Goal: Task Accomplishment & Management: Manage account settings

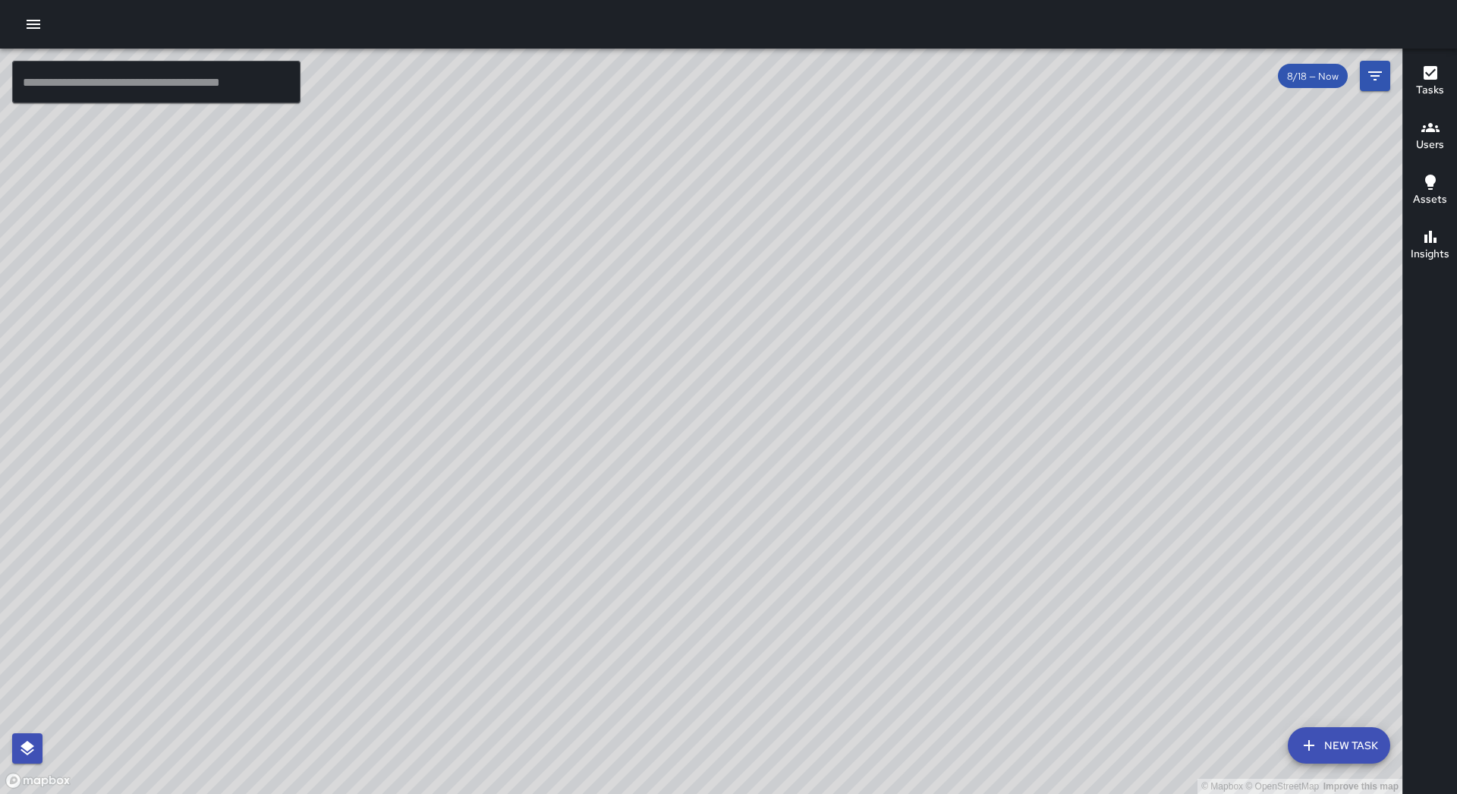
click at [35, 16] on icon "button" at bounding box center [33, 24] width 18 height 18
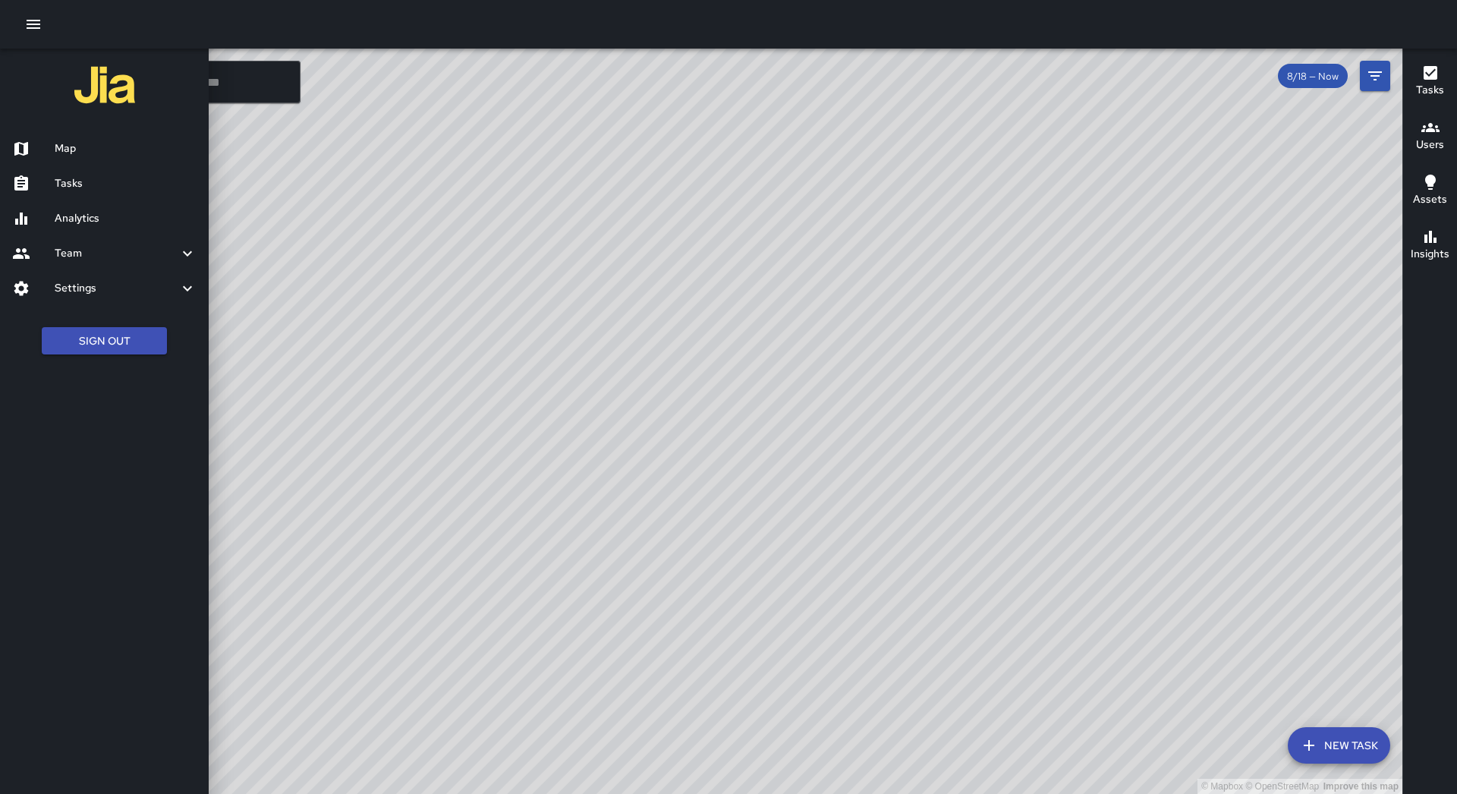
click at [96, 180] on h6 "Tasks" at bounding box center [126, 183] width 142 height 17
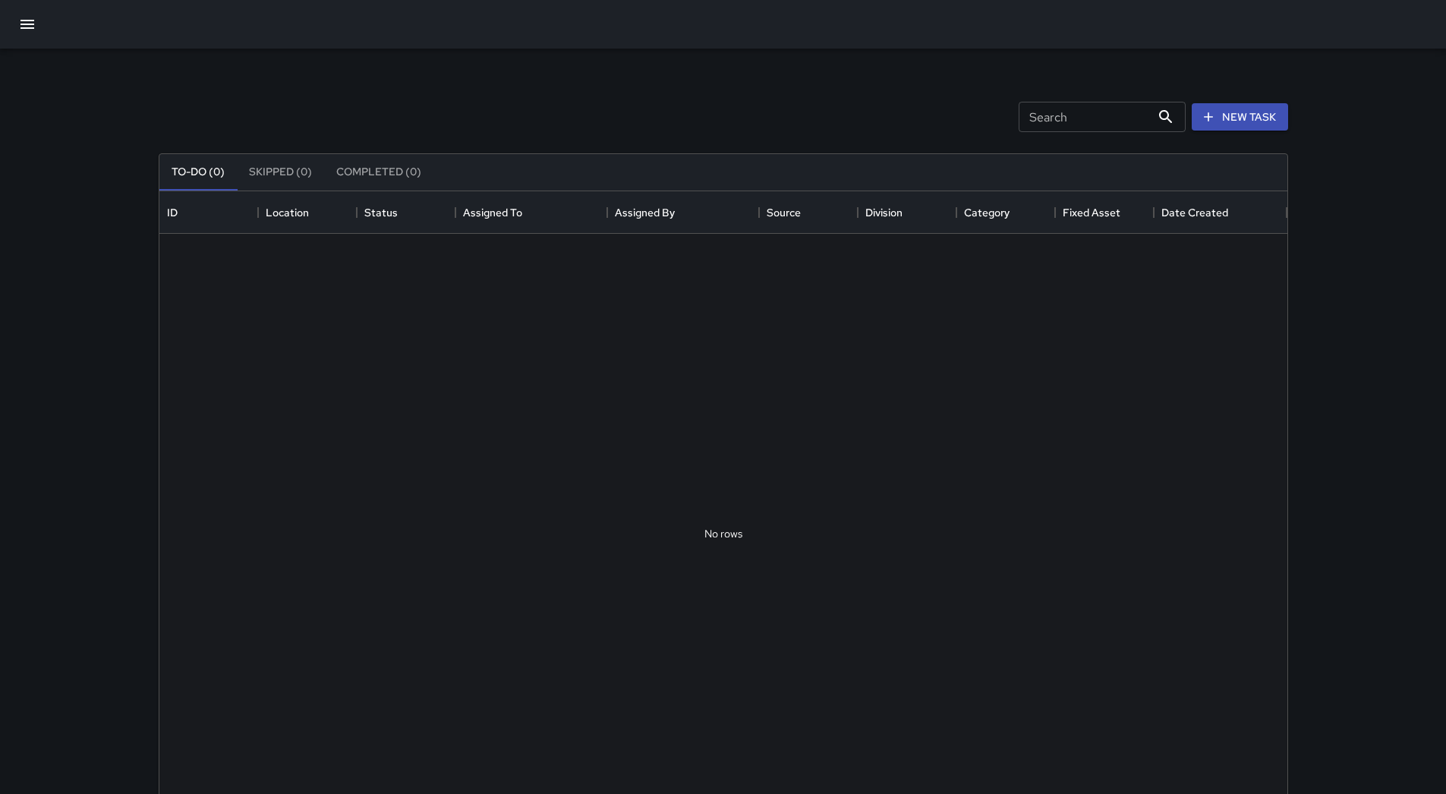
scroll to position [631, 1116]
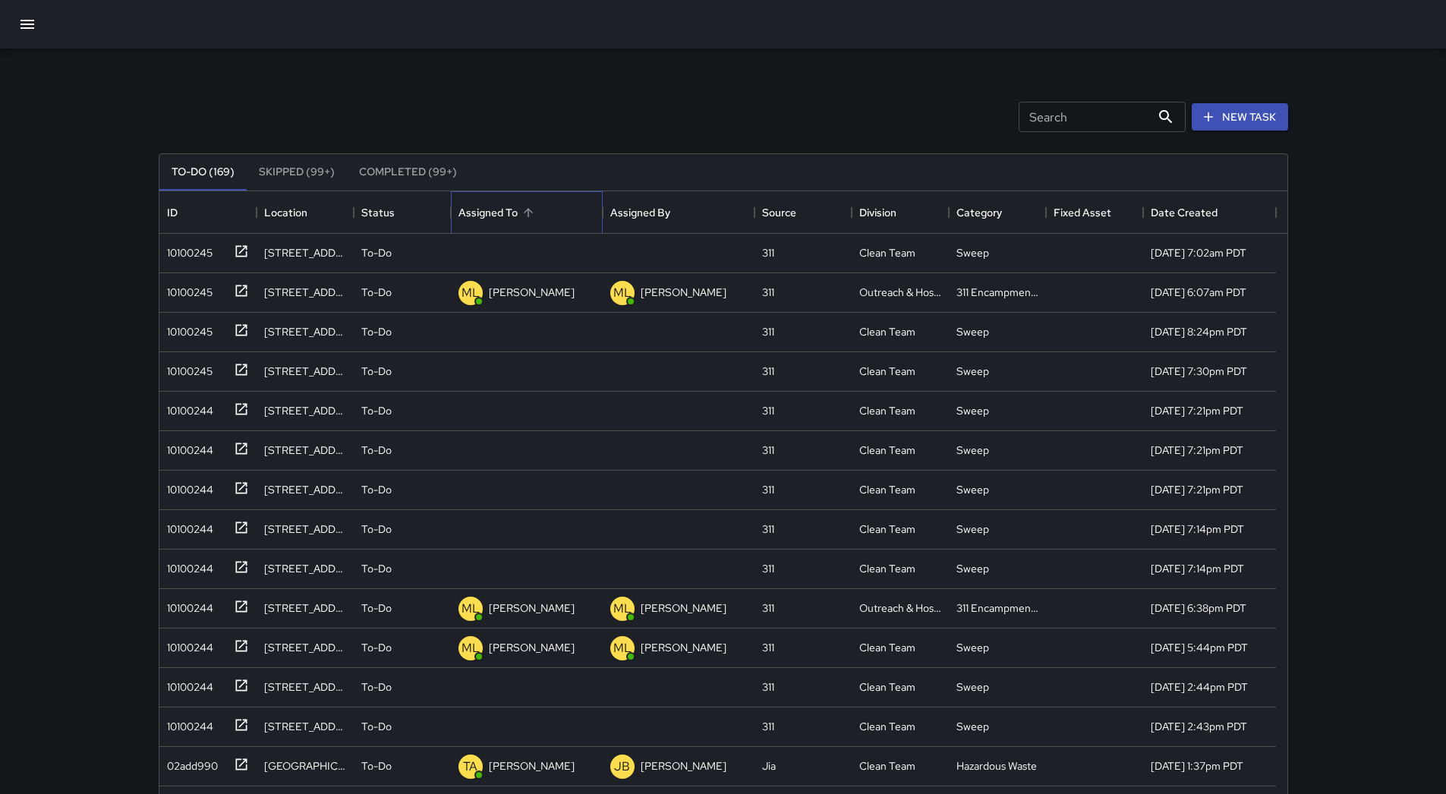
click at [540, 209] on div "Assigned To" at bounding box center [526, 212] width 137 height 42
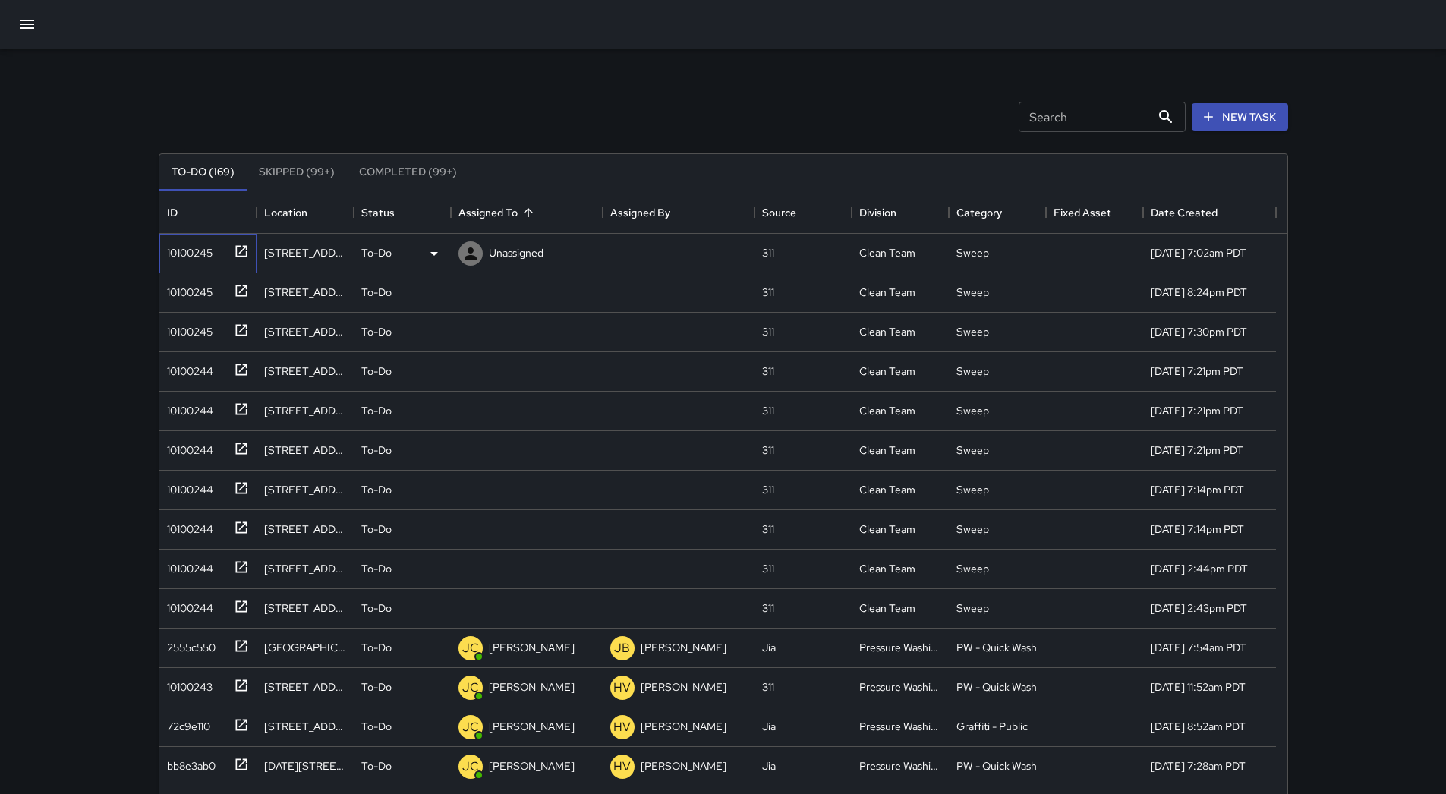
click at [203, 257] on div "10100245" at bounding box center [187, 249] width 52 height 21
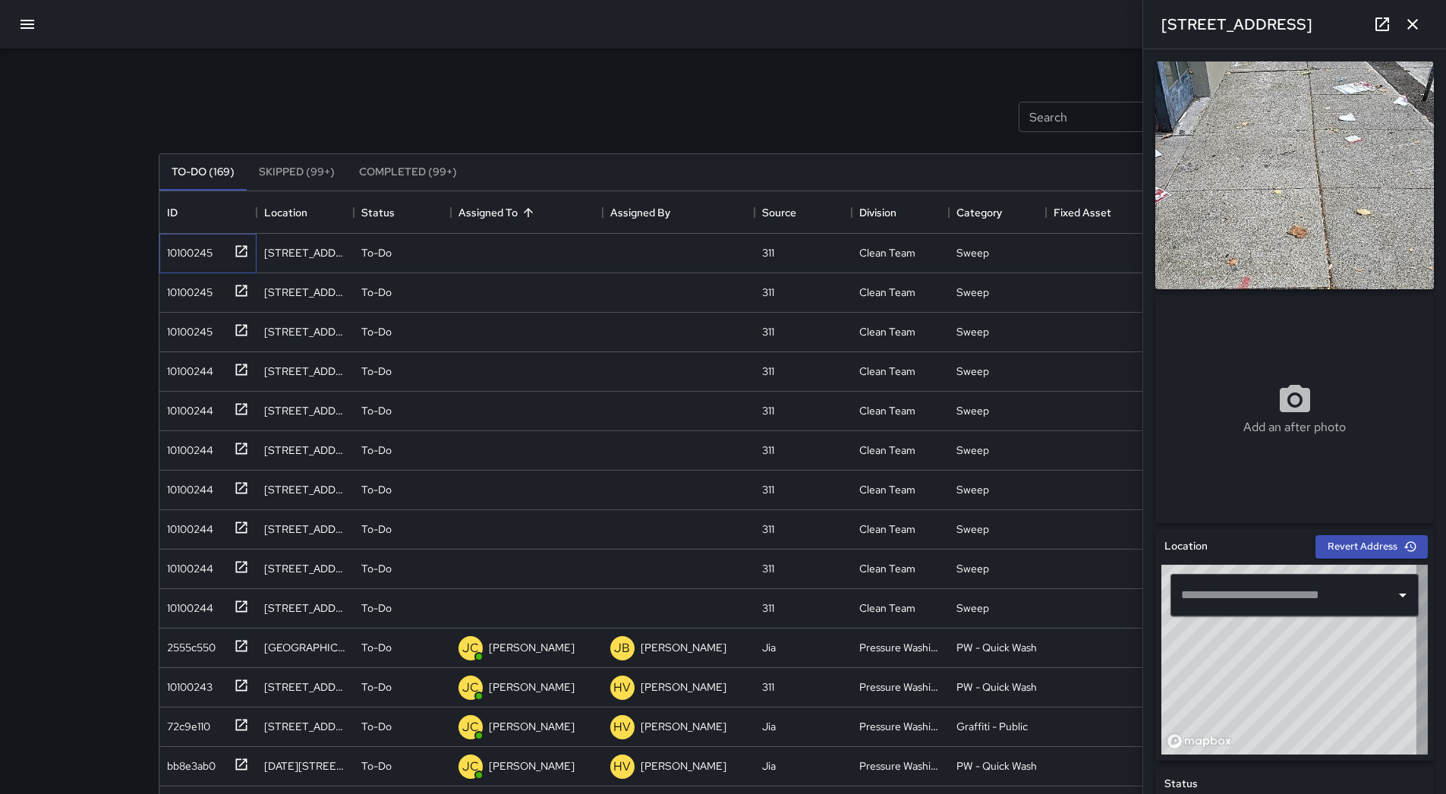
type input "**********"
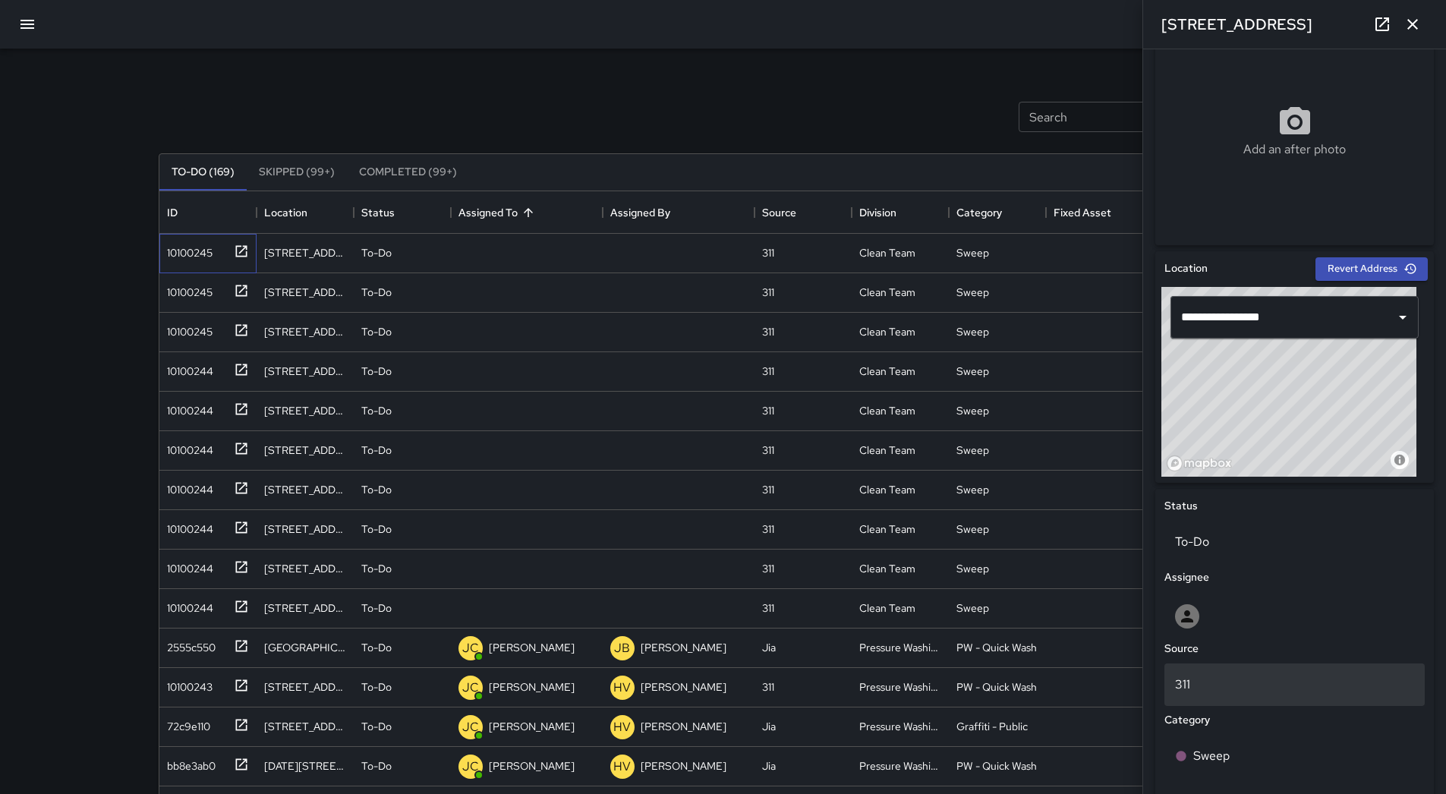
scroll to position [522, 0]
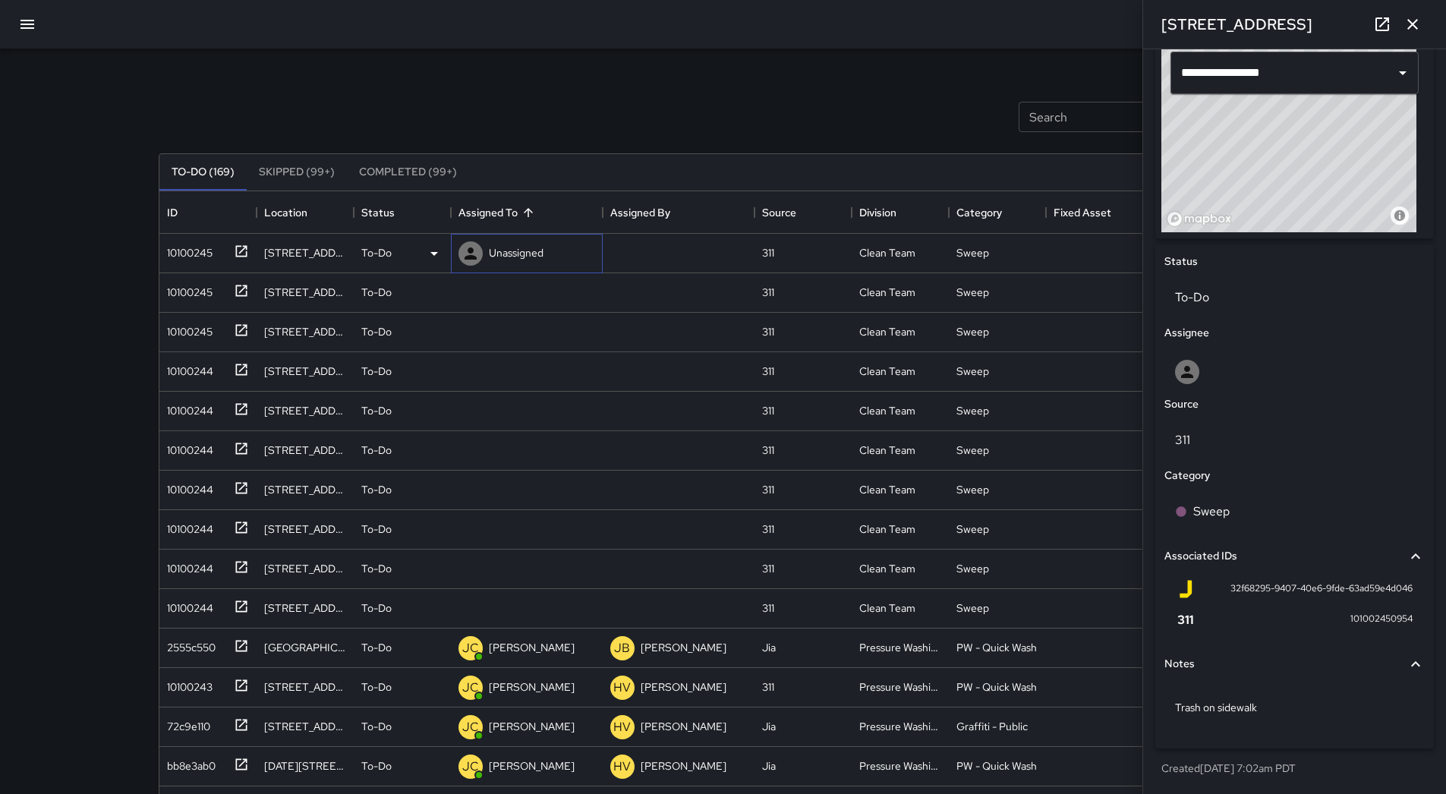
click at [527, 246] on p "Unassigned" at bounding box center [516, 252] width 55 height 15
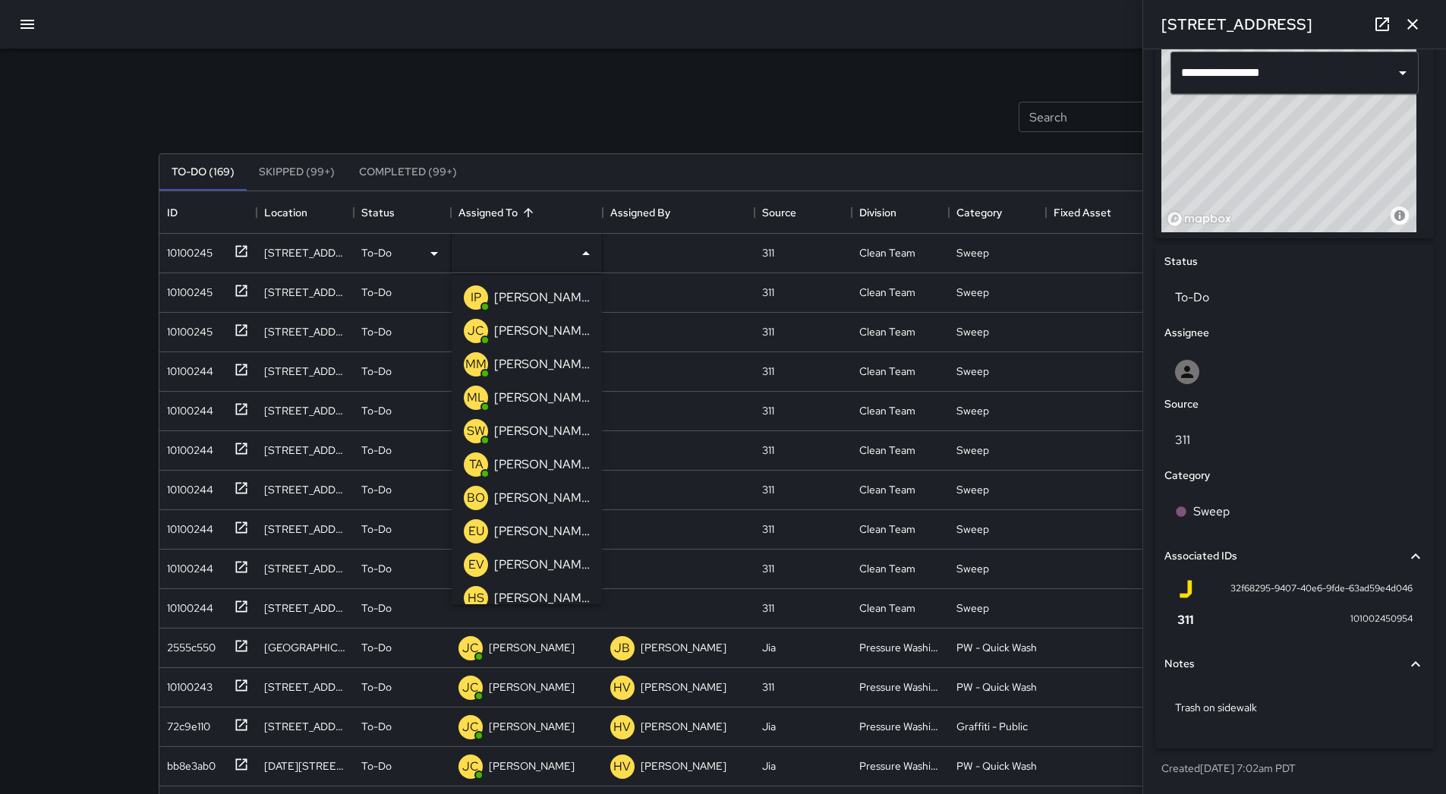
drag, startPoint x: 515, startPoint y: 362, endPoint x: 285, endPoint y: 297, distance: 239.6
click at [505, 360] on p "[PERSON_NAME]" at bounding box center [542, 364] width 96 height 18
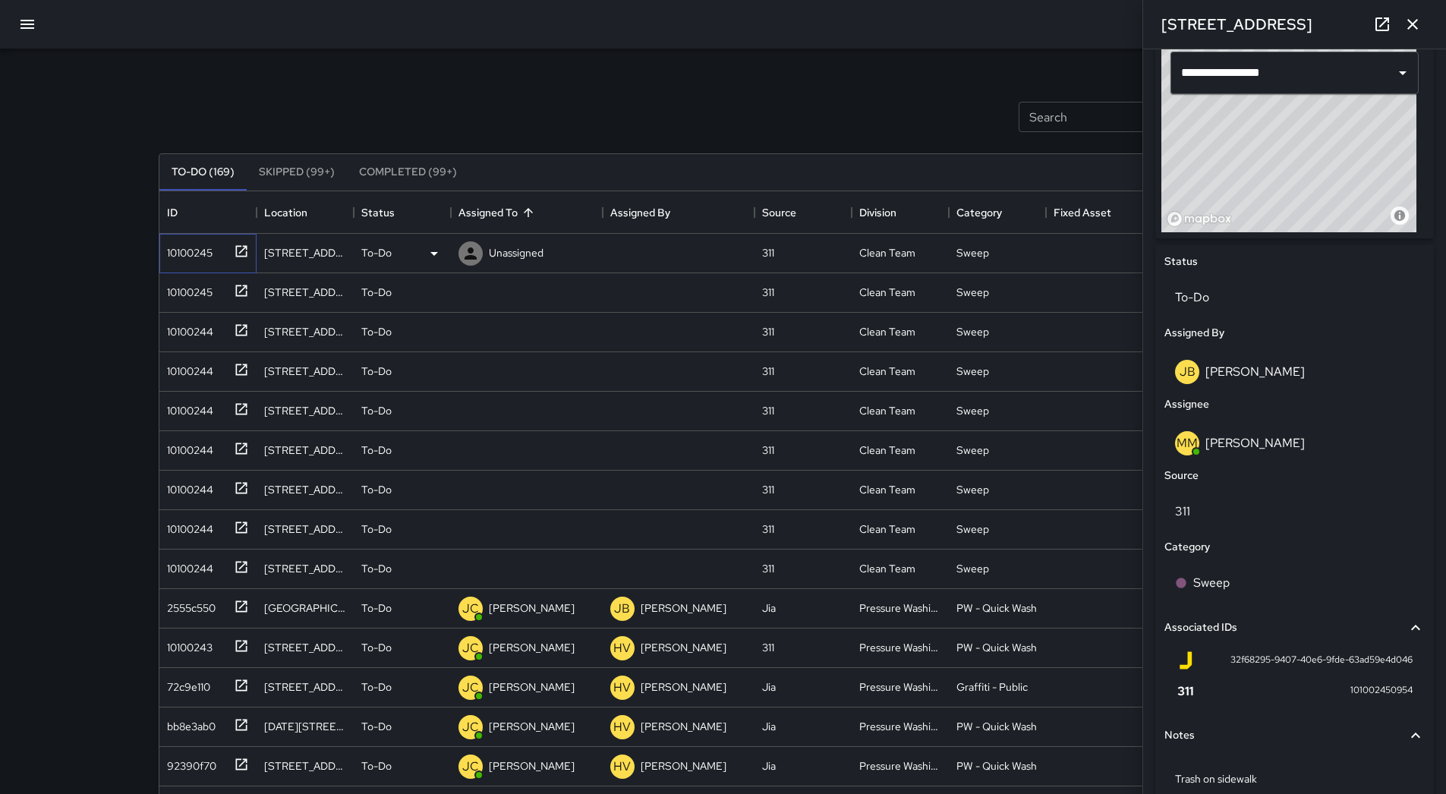
click at [189, 251] on div "10100245" at bounding box center [187, 249] width 52 height 21
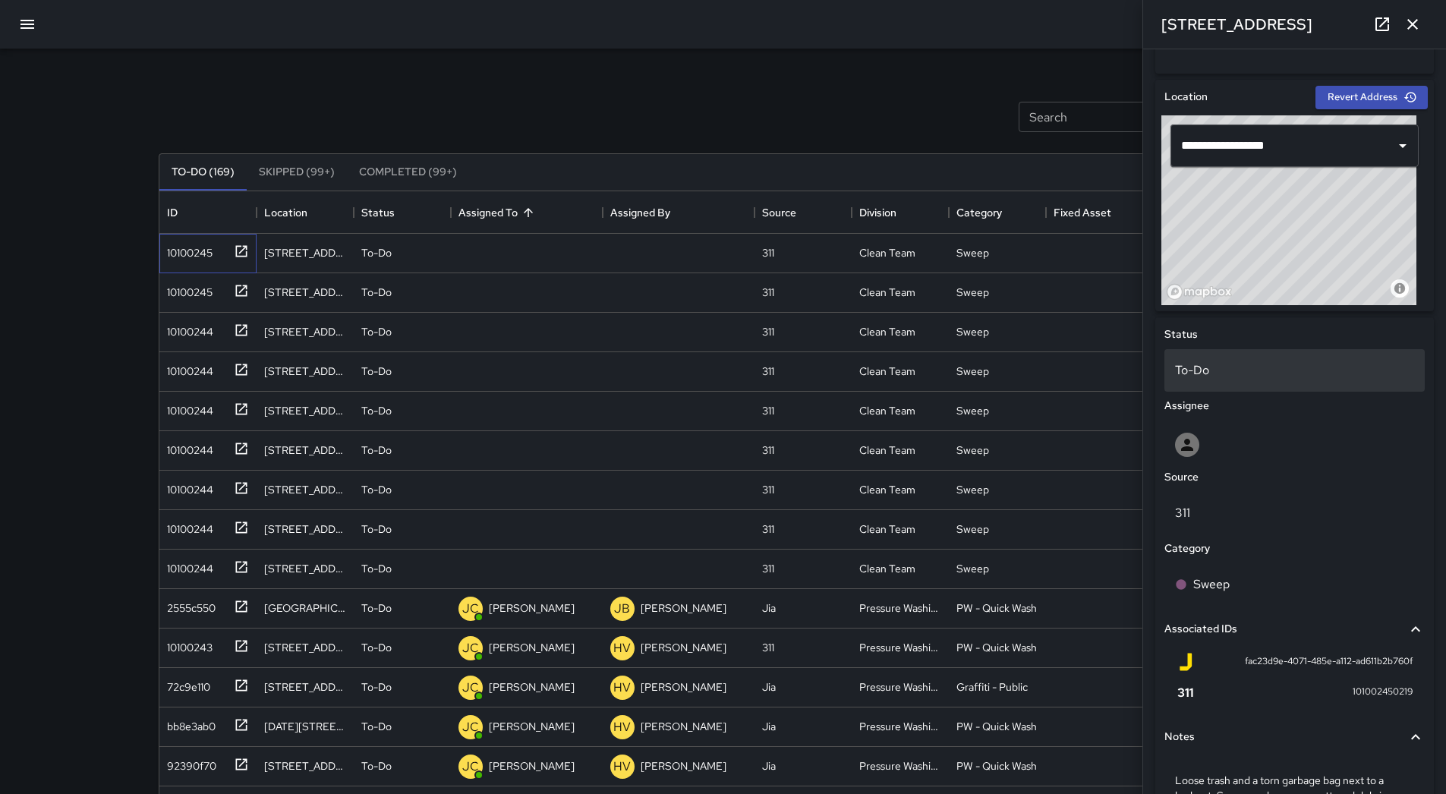
scroll to position [401, 0]
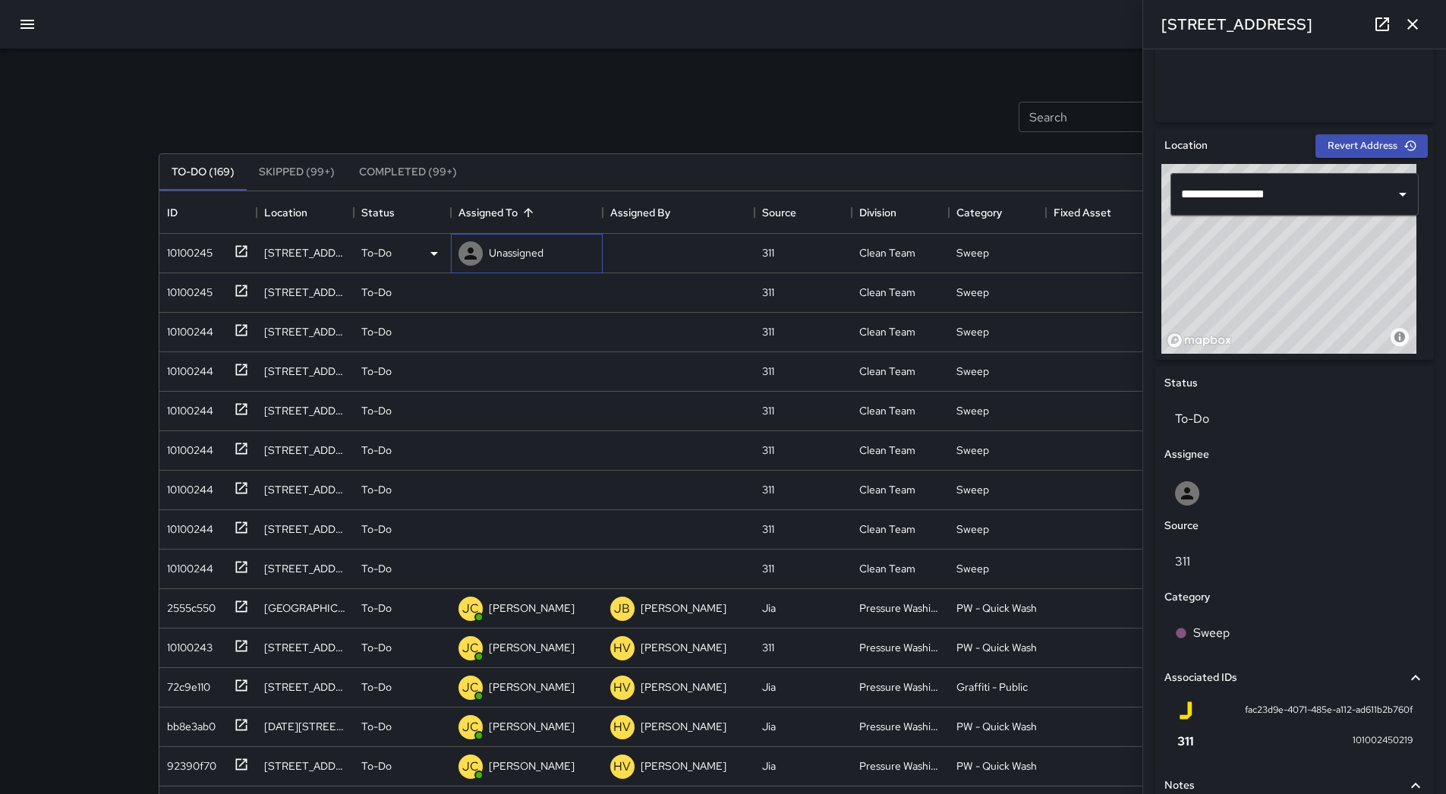
click at [540, 250] on p "Unassigned" at bounding box center [516, 252] width 55 height 15
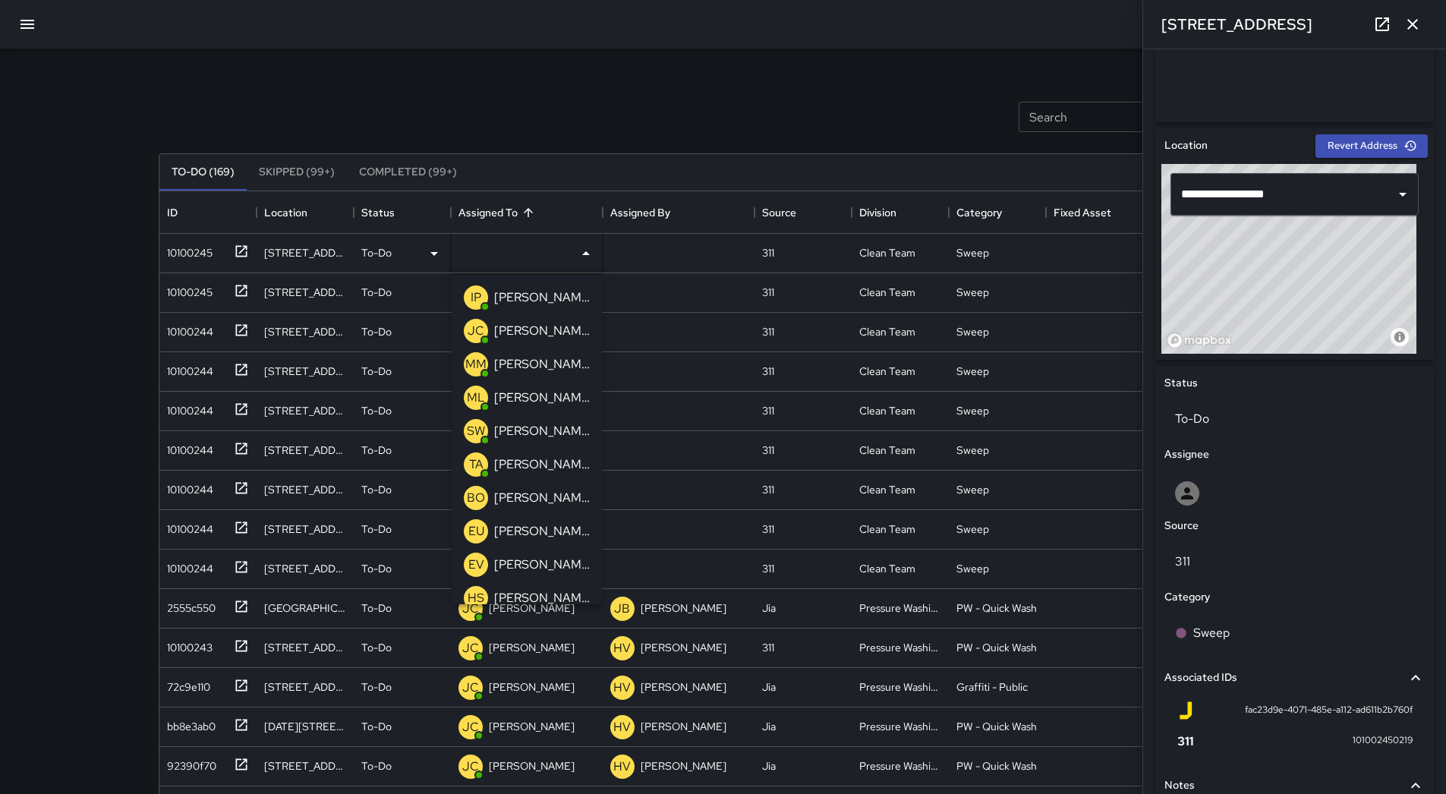
click at [546, 464] on p "[PERSON_NAME]" at bounding box center [542, 464] width 96 height 18
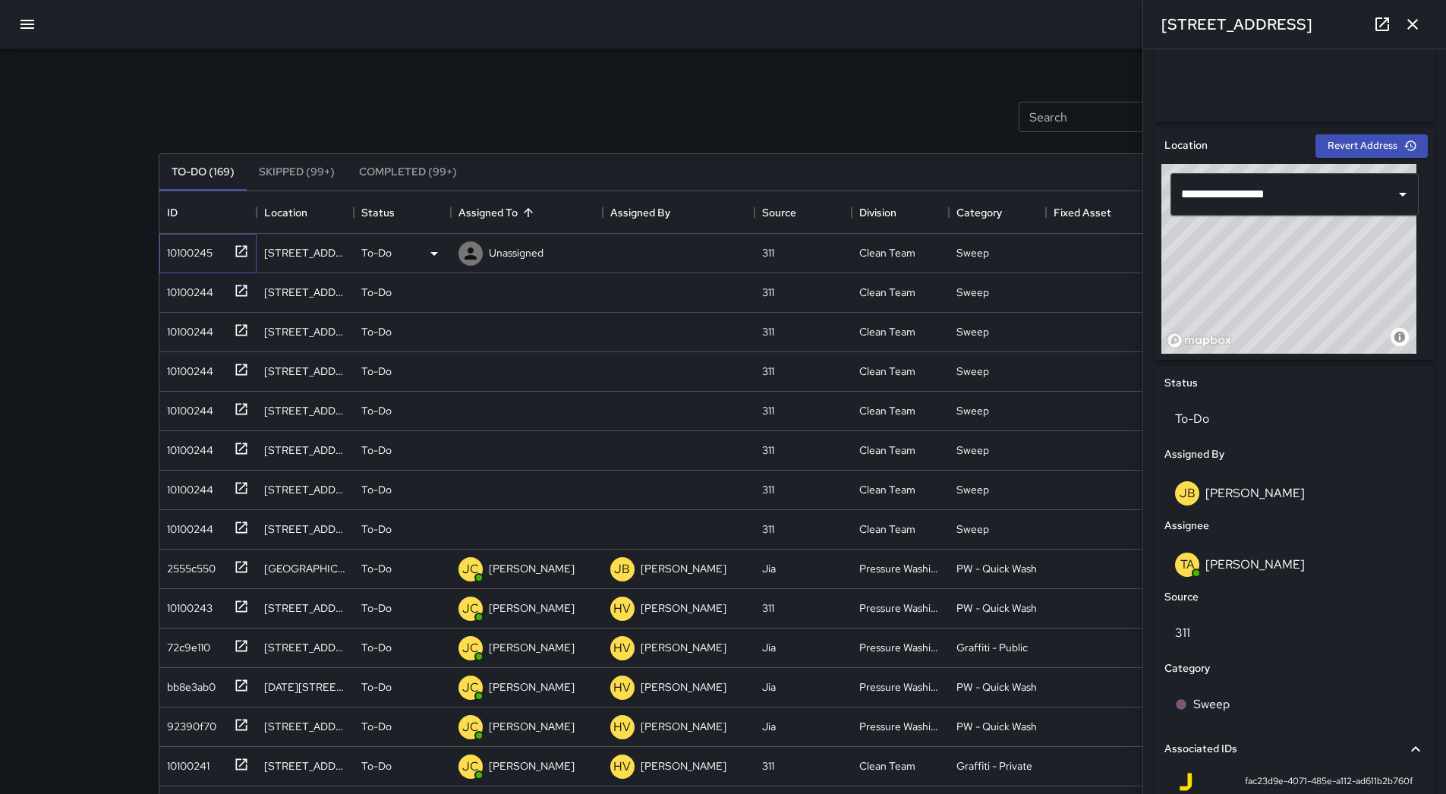
drag, startPoint x: 187, startPoint y: 249, endPoint x: 198, endPoint y: 252, distance: 11.8
click at [187, 248] on div "10100245" at bounding box center [187, 249] width 52 height 21
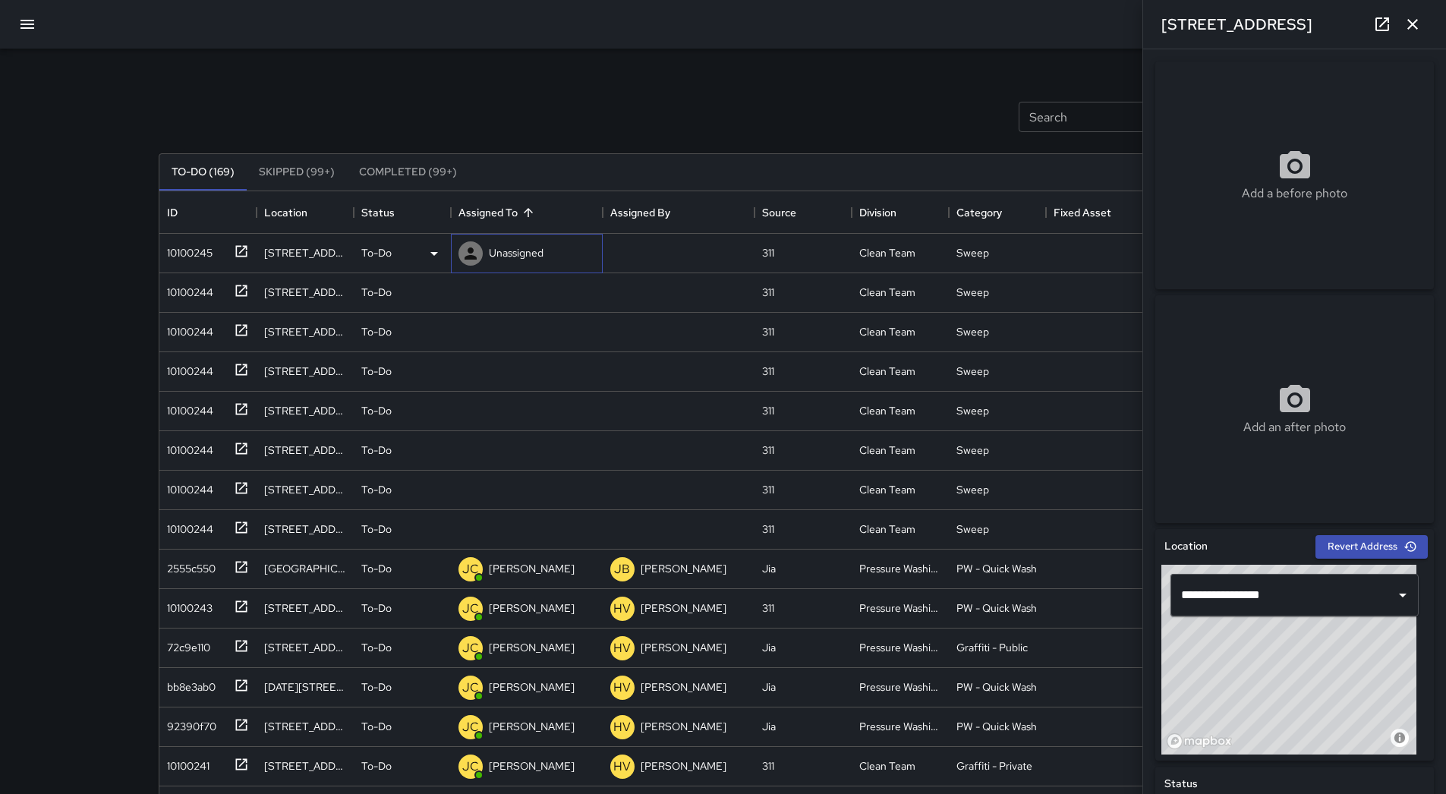
click at [513, 254] on p "Unassigned" at bounding box center [516, 252] width 55 height 15
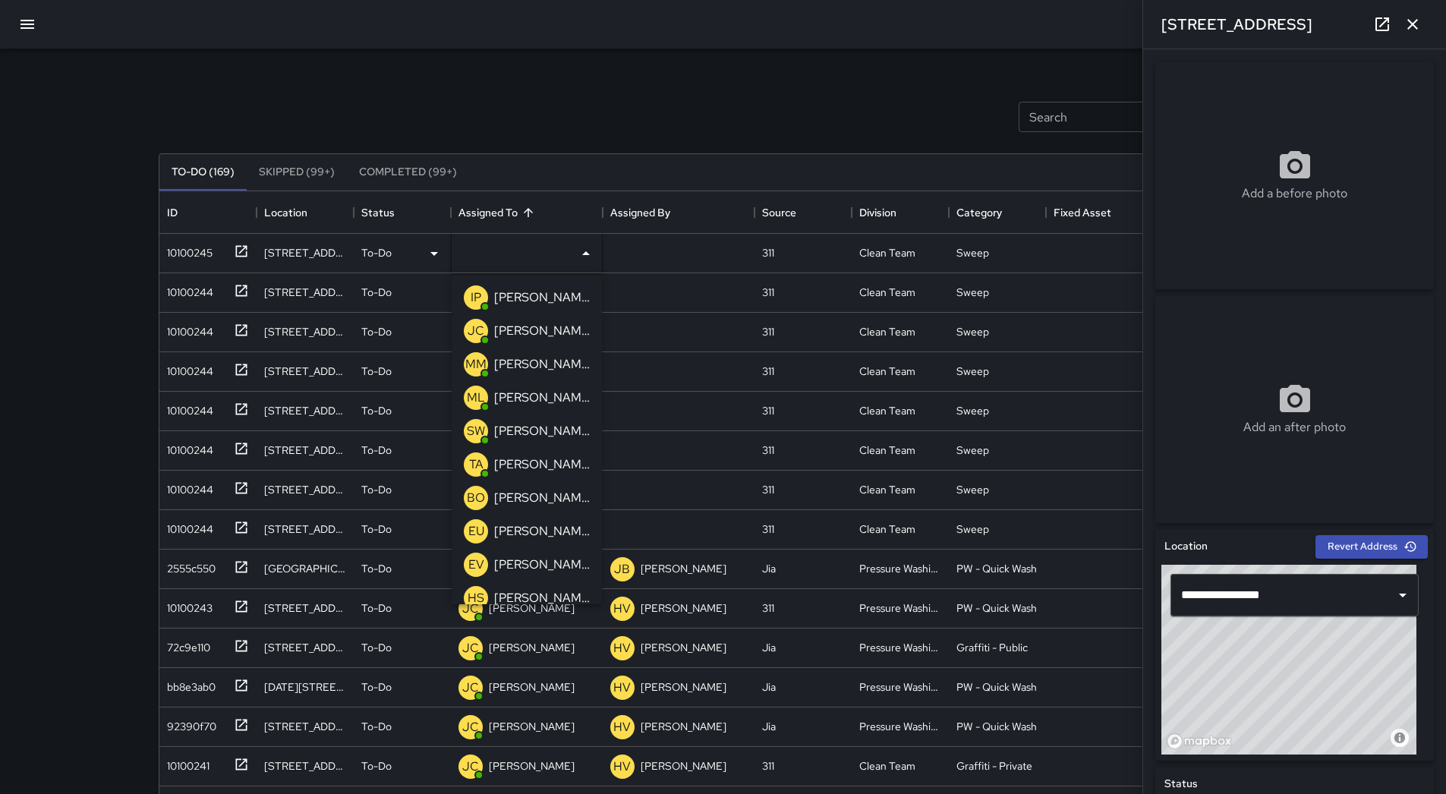
click at [534, 461] on p "[PERSON_NAME]" at bounding box center [542, 464] width 96 height 18
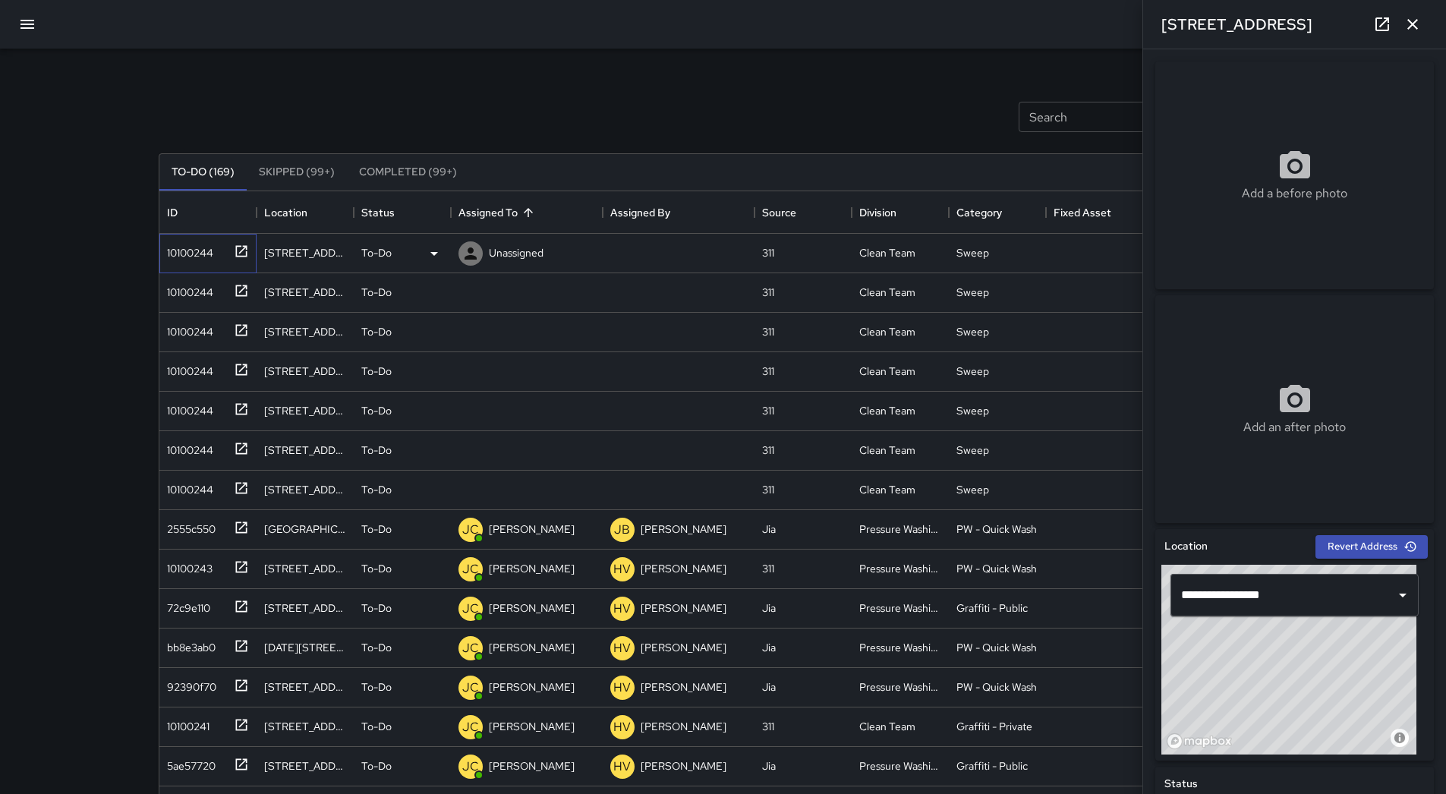
click at [185, 249] on div "10100244" at bounding box center [187, 249] width 52 height 21
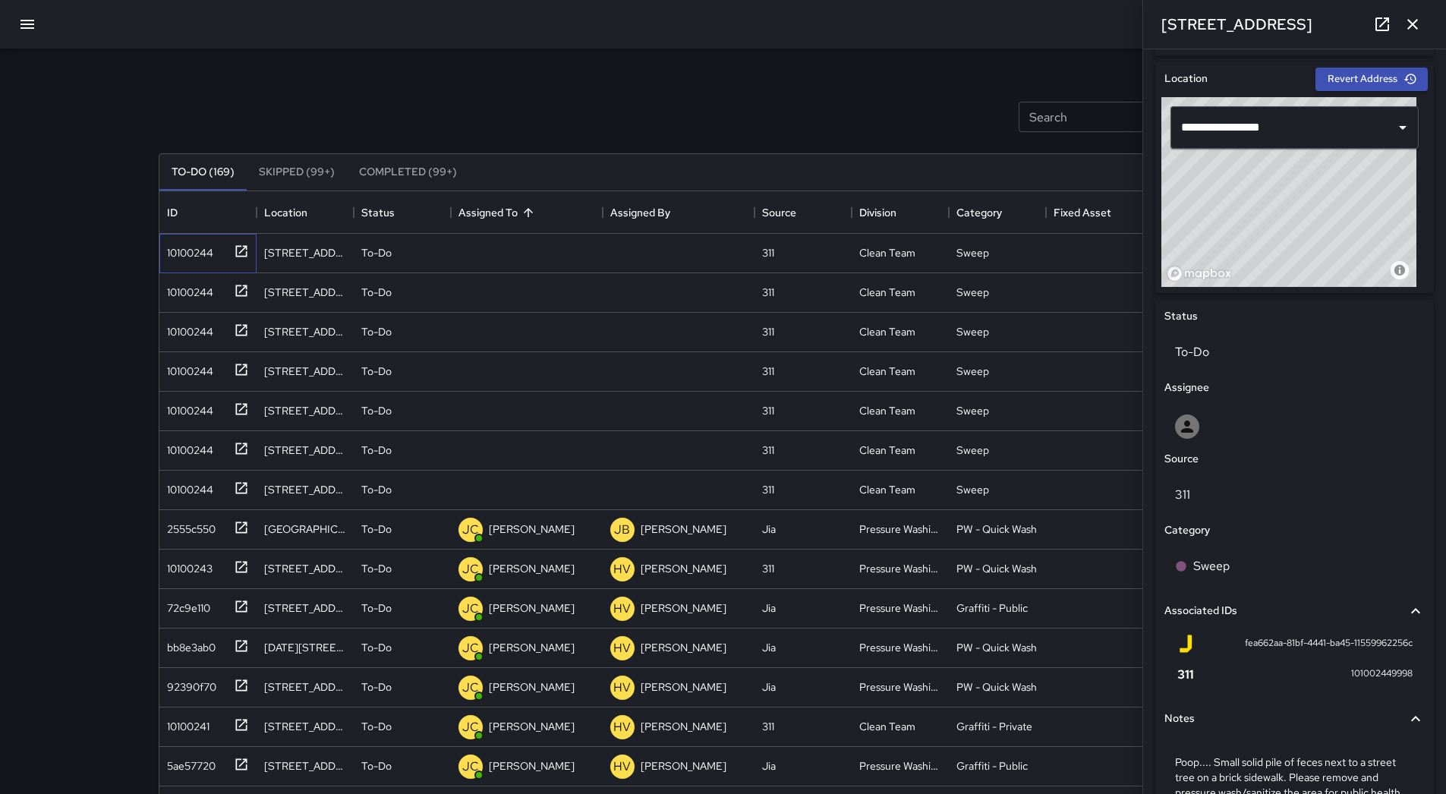
scroll to position [568, 0]
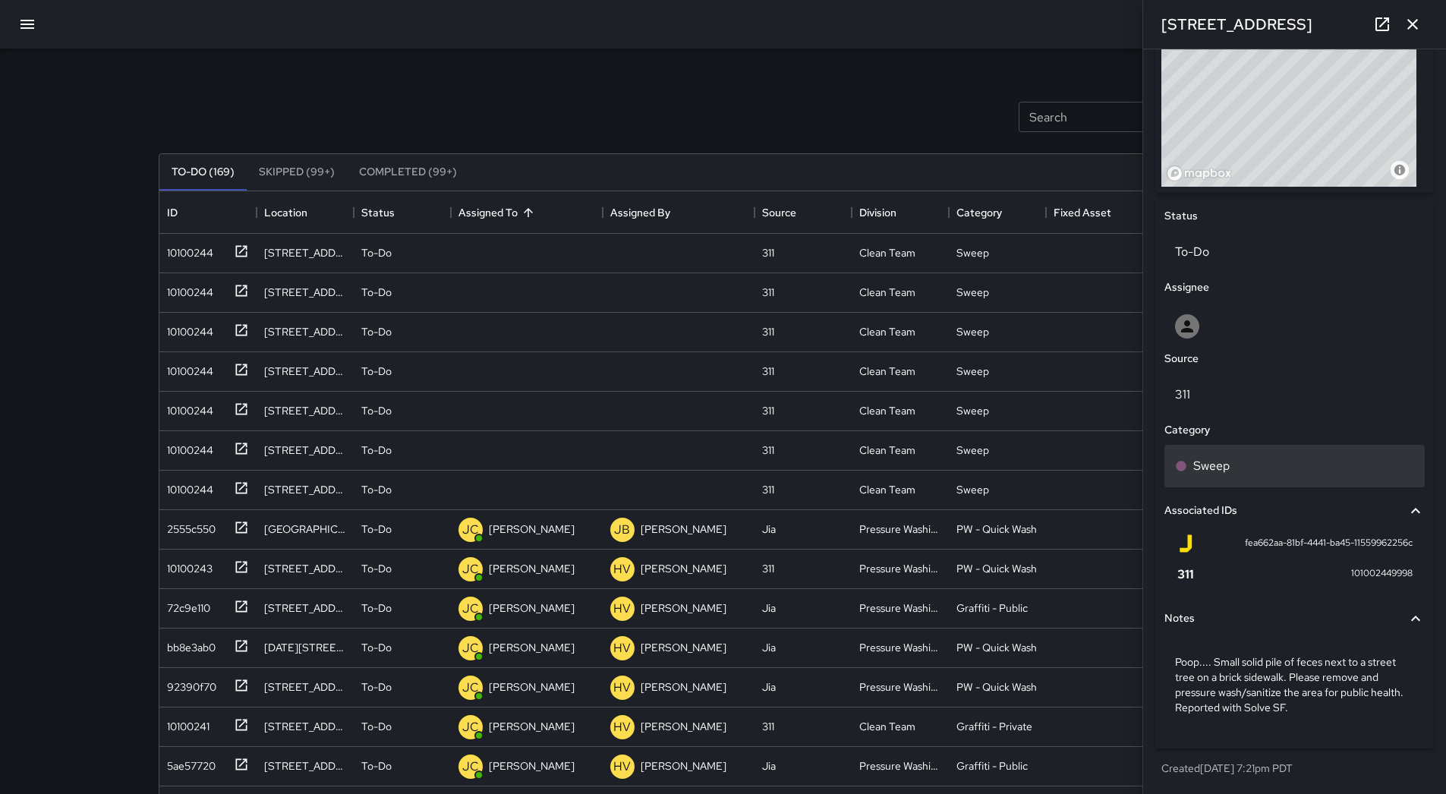
click at [1249, 467] on div "Sweep" at bounding box center [1294, 466] width 239 height 18
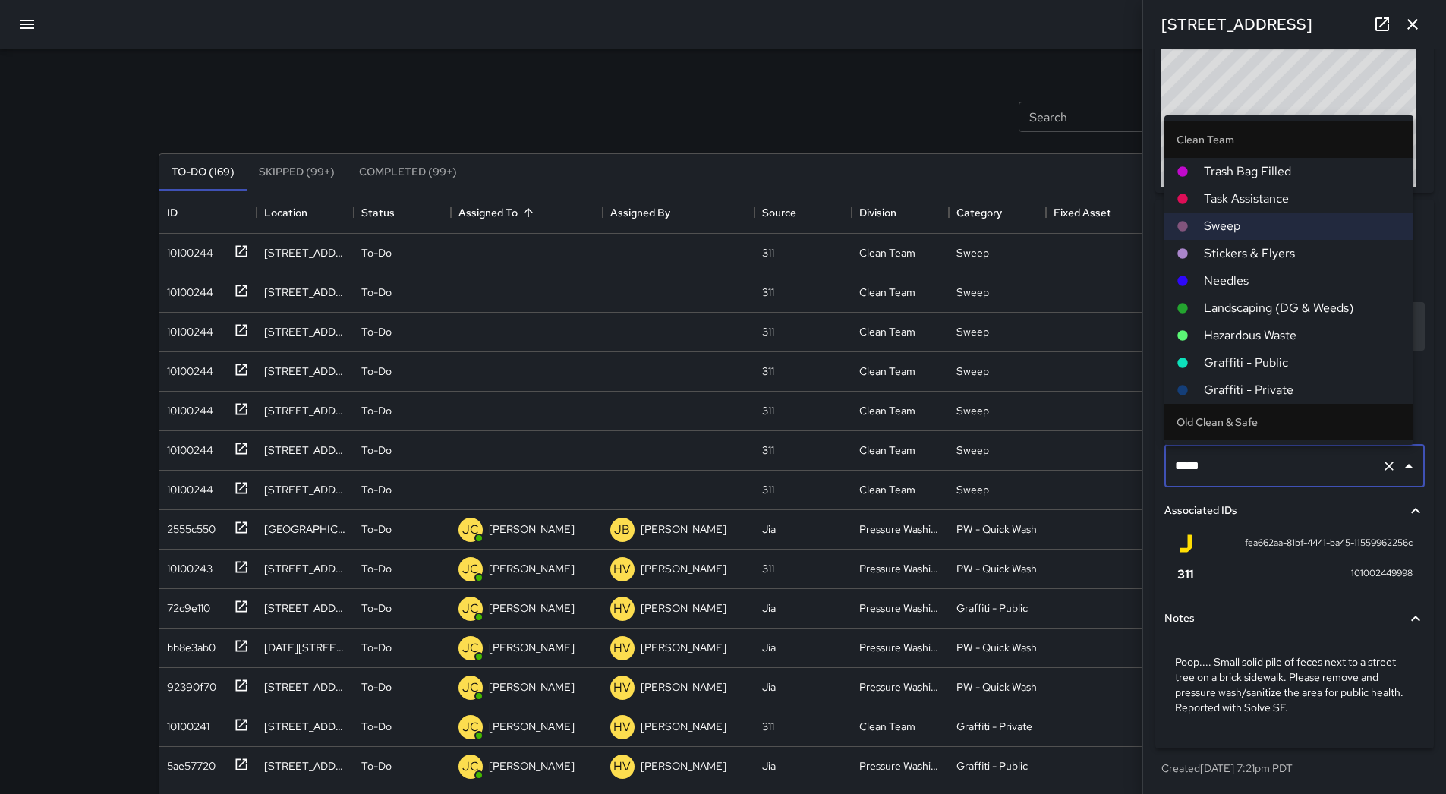
click at [1249, 340] on span "Hazardous Waste" at bounding box center [1302, 335] width 197 height 18
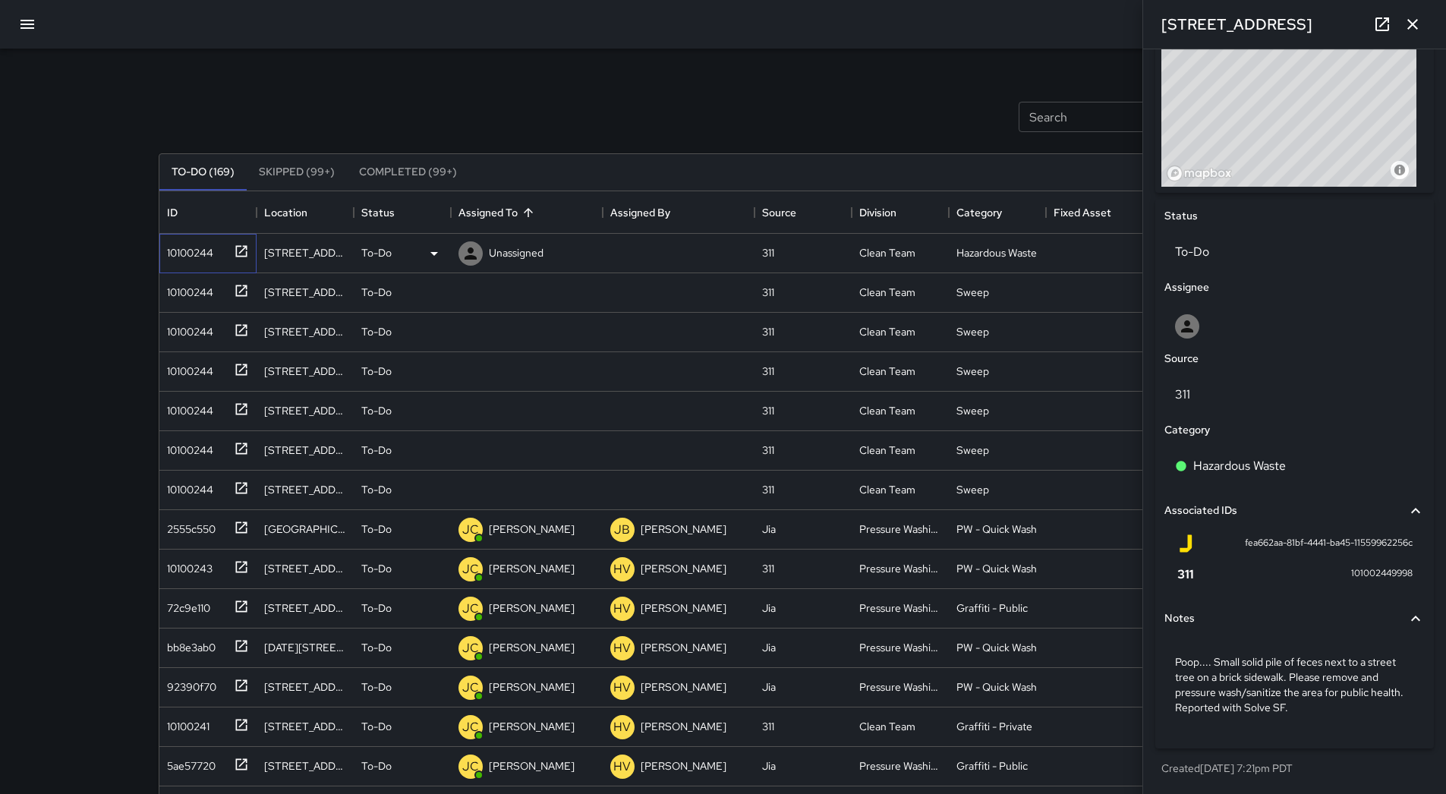
click at [216, 255] on div "10100244" at bounding box center [205, 250] width 88 height 25
drag, startPoint x: 550, startPoint y: 258, endPoint x: 531, endPoint y: 272, distance: 23.8
click at [549, 258] on div "Unassigned" at bounding box center [527, 253] width 152 height 39
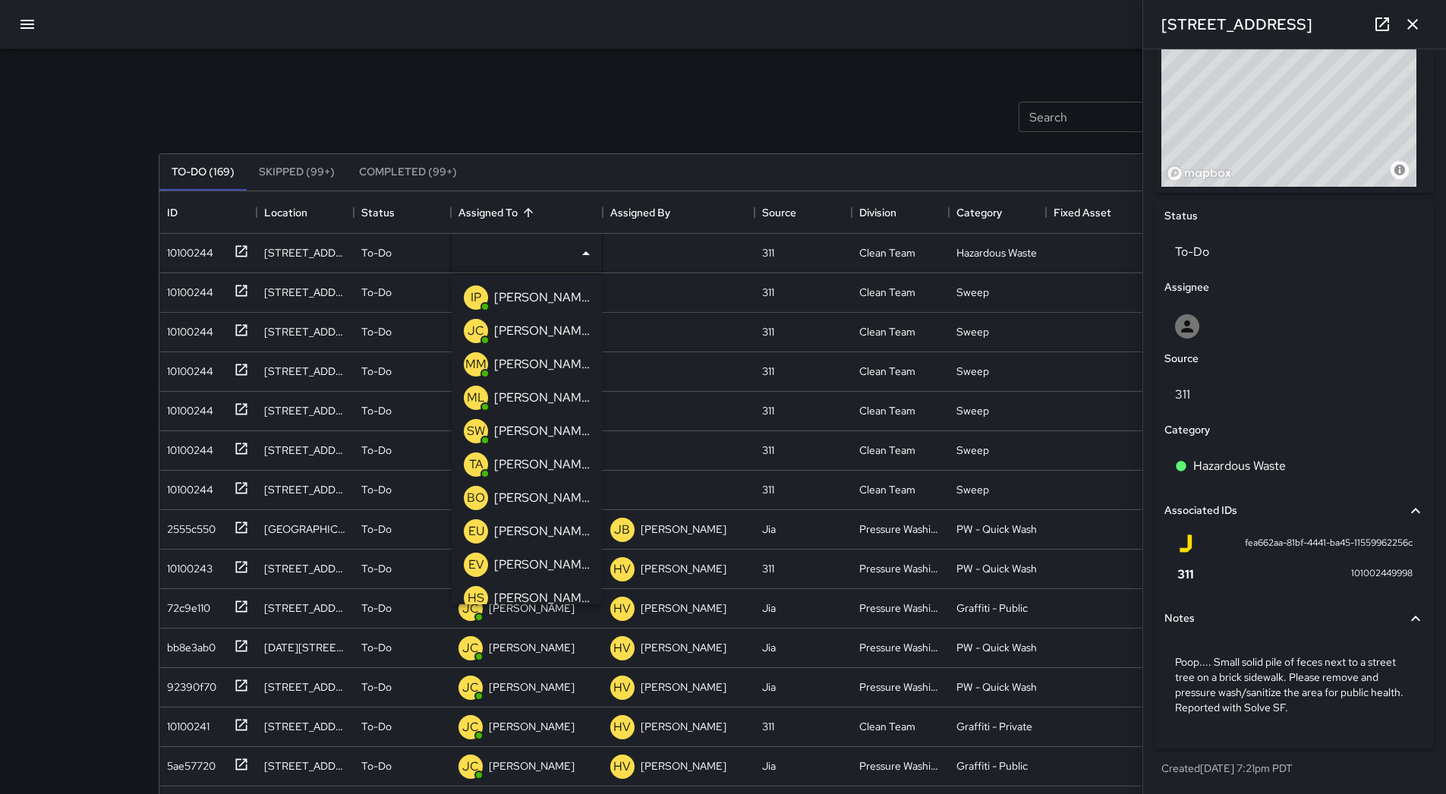
click at [540, 465] on p "[PERSON_NAME]" at bounding box center [542, 464] width 96 height 18
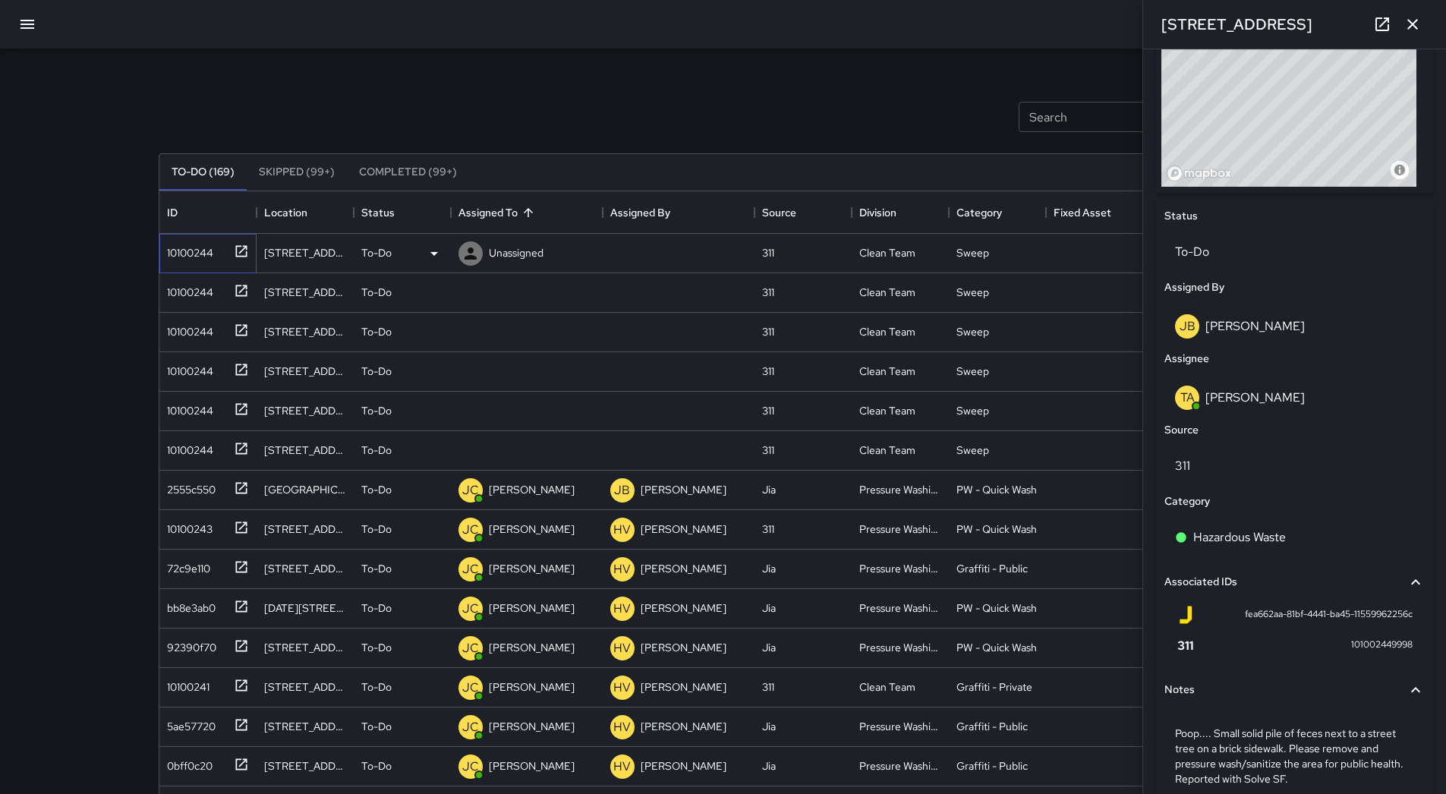
click at [187, 238] on div "10100244" at bounding box center [205, 250] width 88 height 25
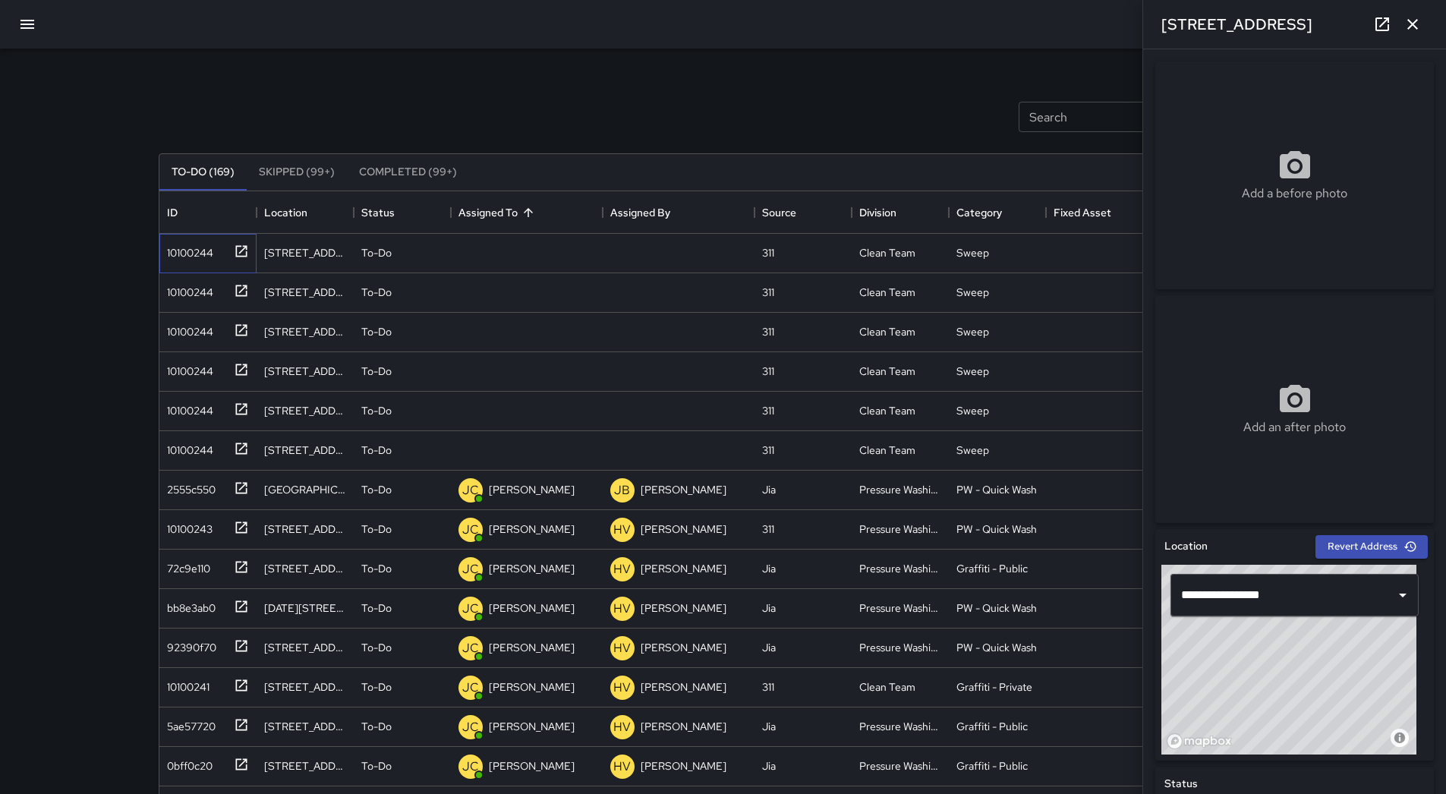
scroll to position [583, 0]
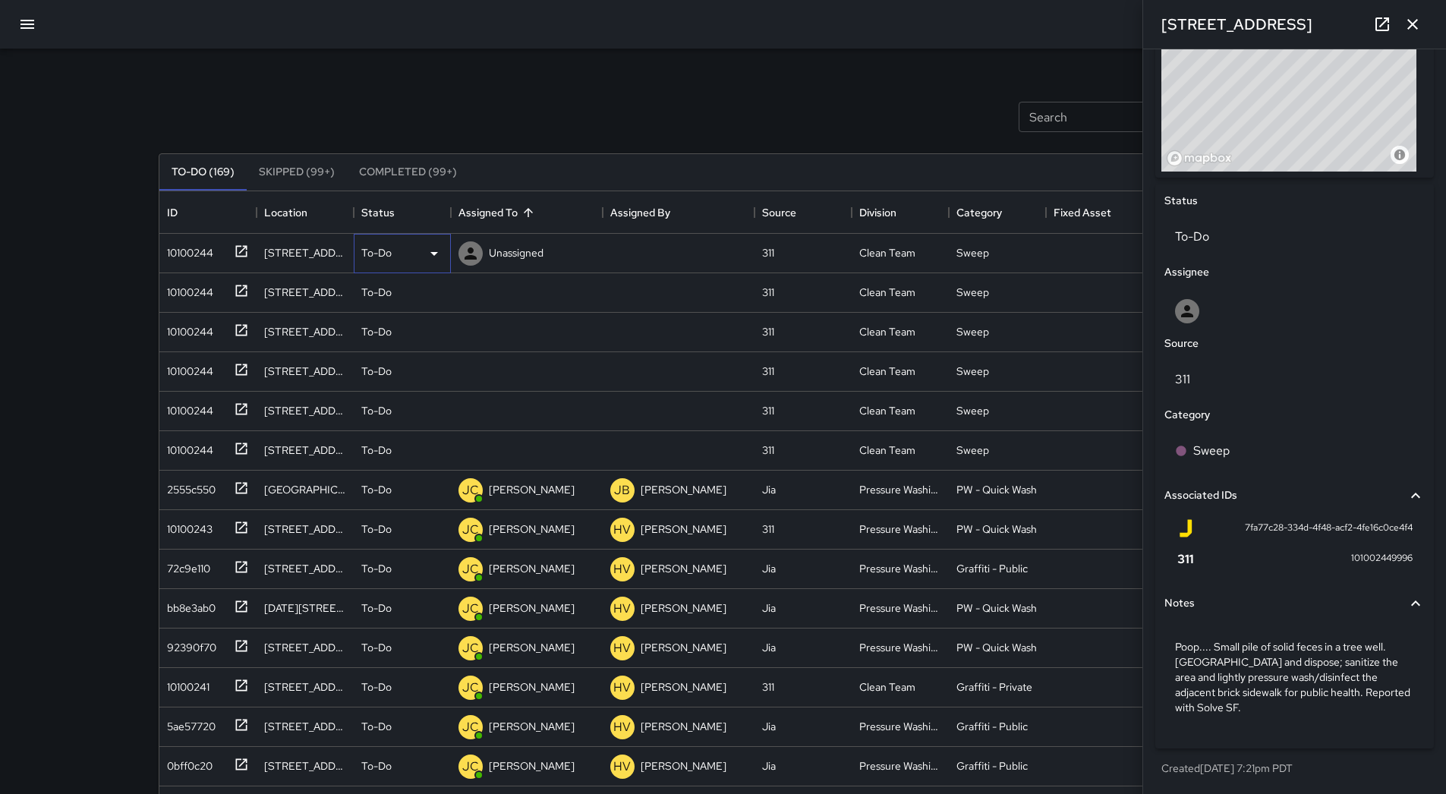
click at [417, 251] on div "To-Do" at bounding box center [402, 253] width 82 height 18
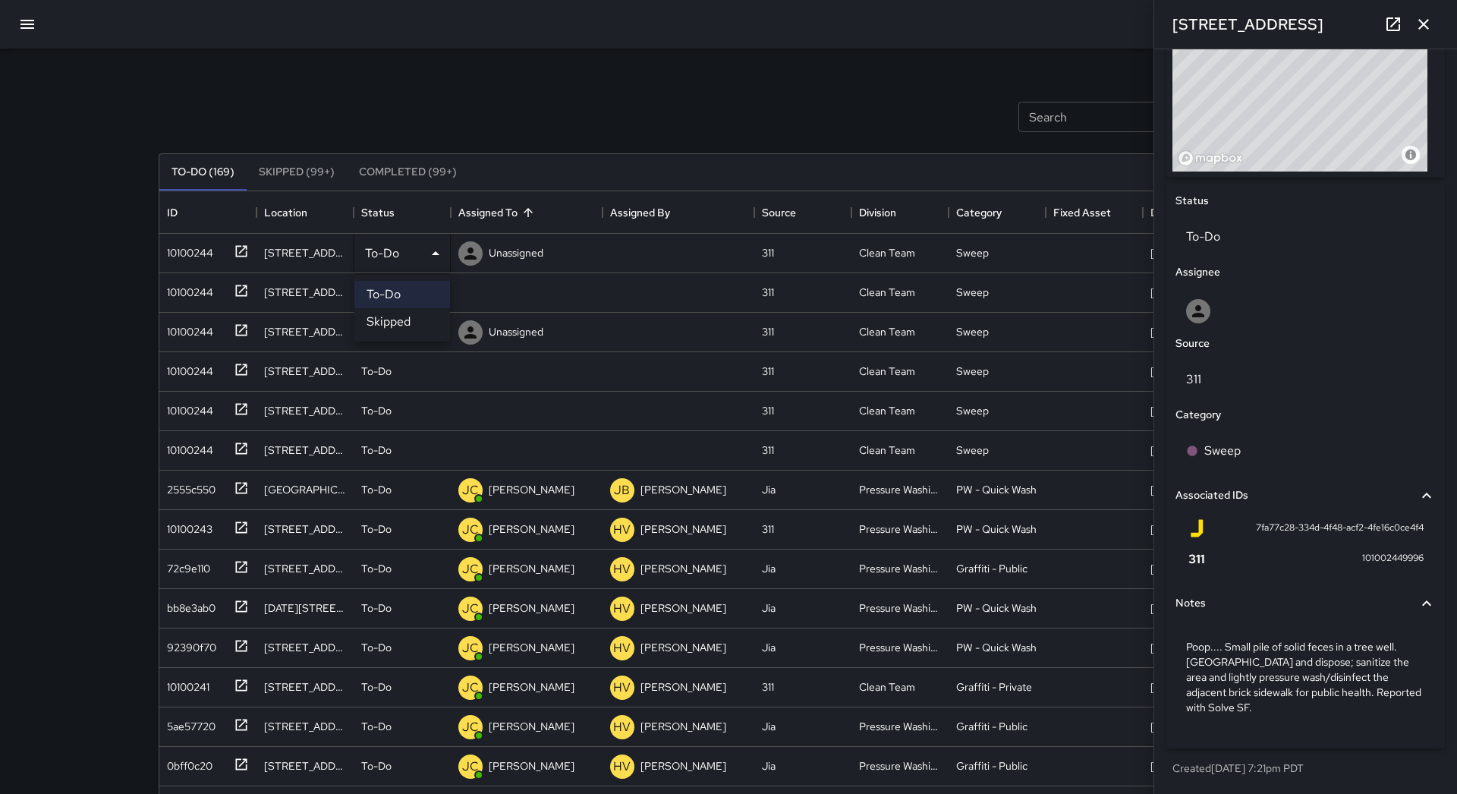
drag, startPoint x: 430, startPoint y: 320, endPoint x: 395, endPoint y: 316, distance: 35.1
click at [430, 322] on li "Skipped" at bounding box center [402, 321] width 96 height 27
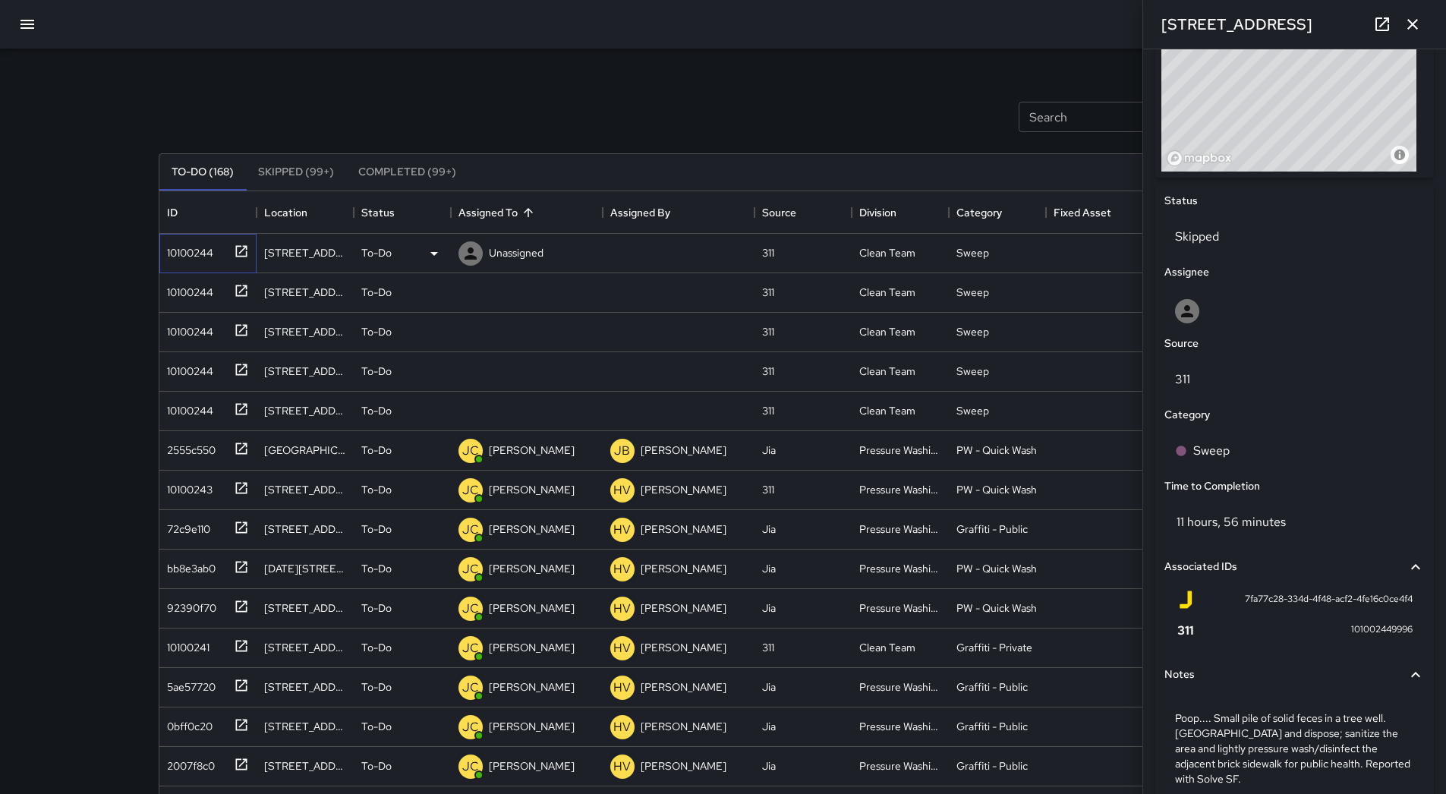
click at [191, 248] on div "10100244" at bounding box center [187, 249] width 52 height 21
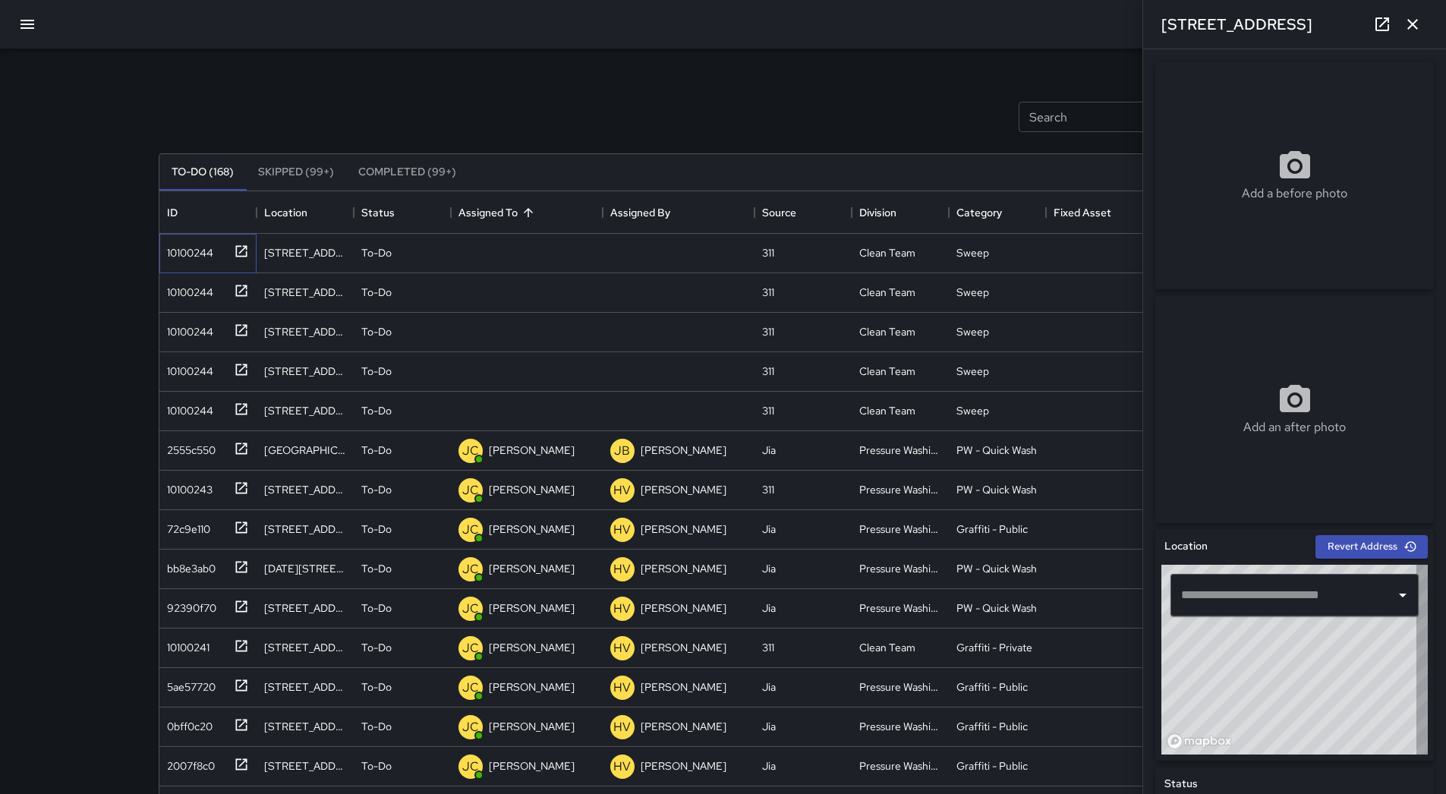
type input "**********"
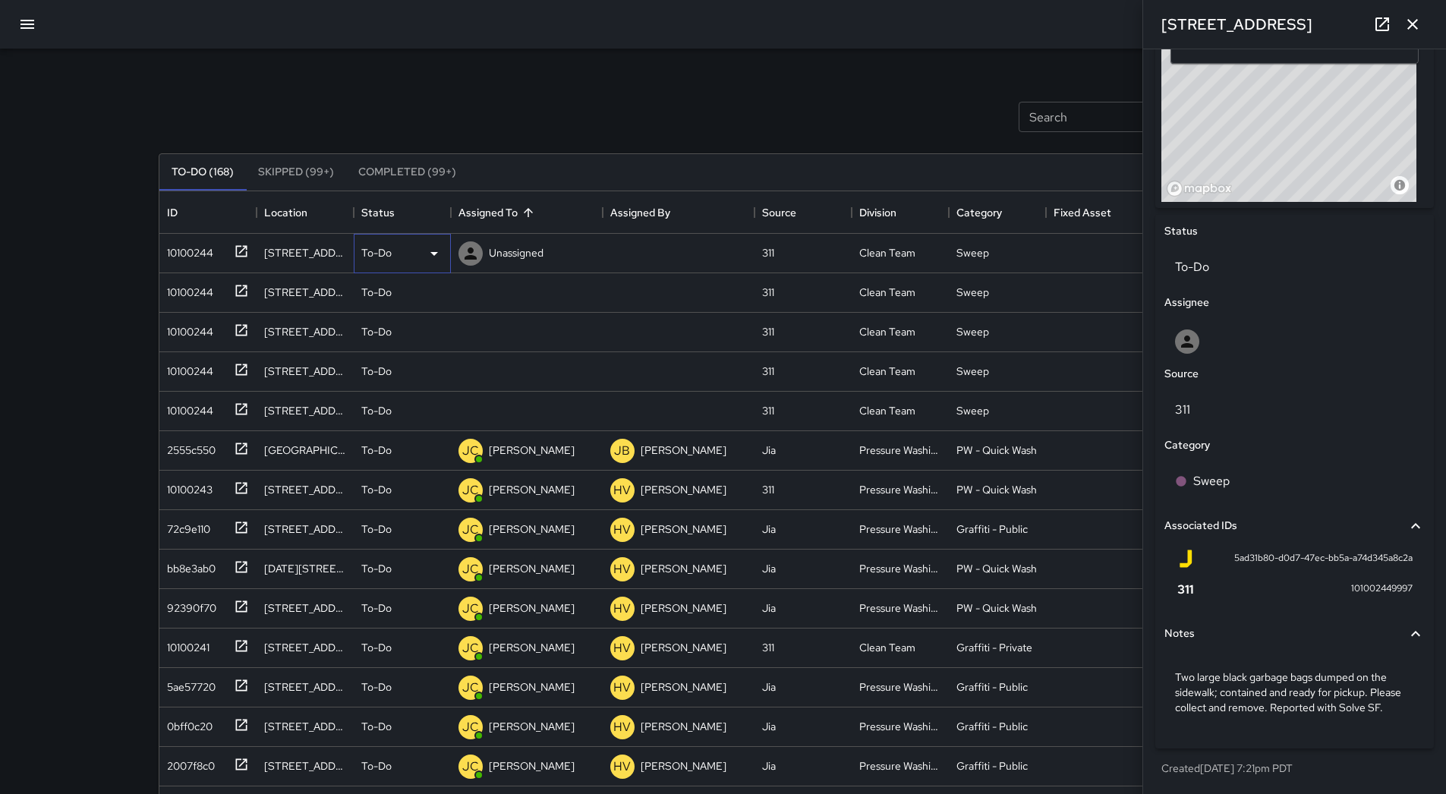
click at [422, 250] on div "To-Do" at bounding box center [402, 253] width 82 height 18
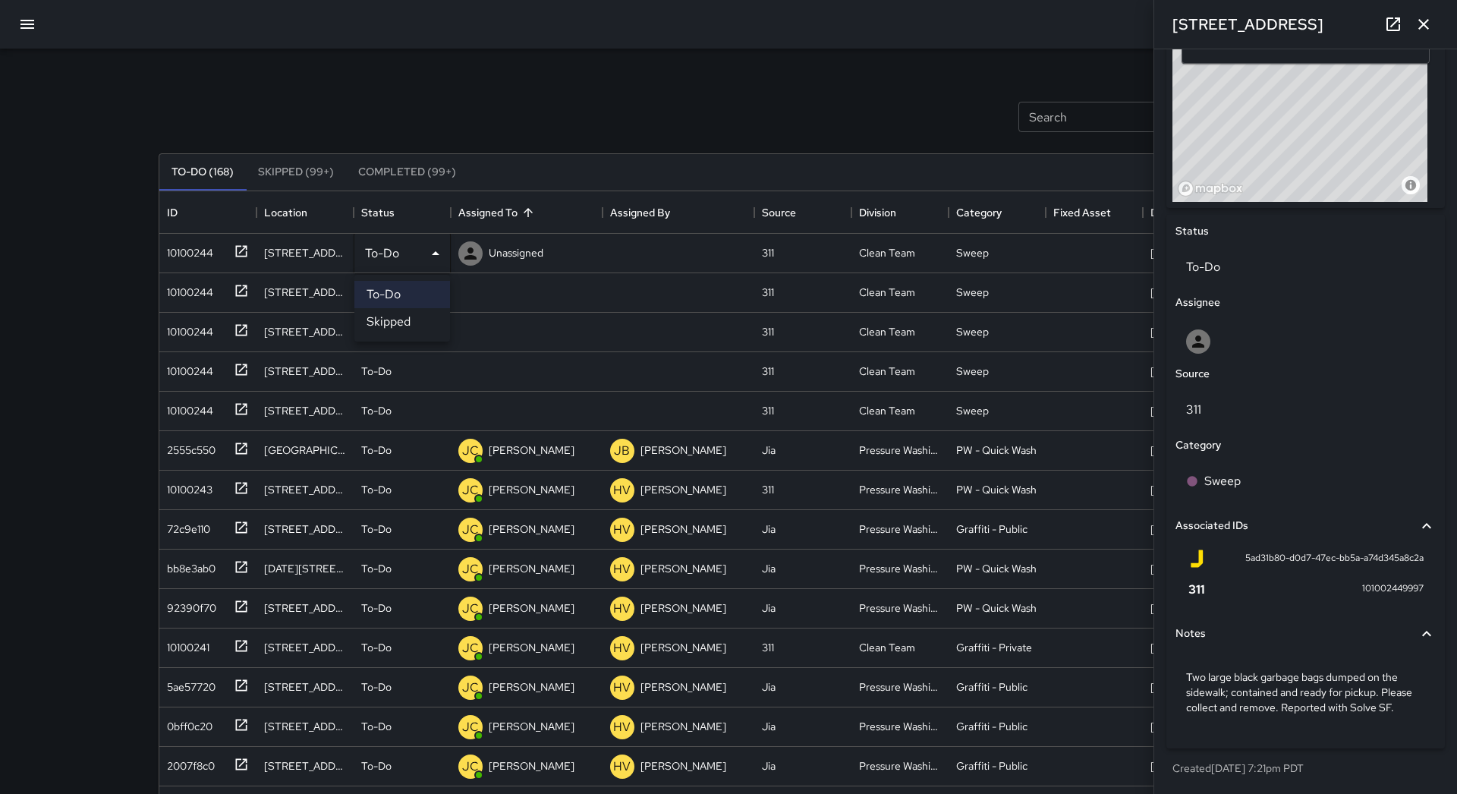
click at [402, 306] on li "To-Do" at bounding box center [402, 294] width 96 height 27
drag, startPoint x: 403, startPoint y: 313, endPoint x: 395, endPoint y: 312, distance: 8.4
click at [403, 313] on li "Skipped" at bounding box center [402, 321] width 96 height 27
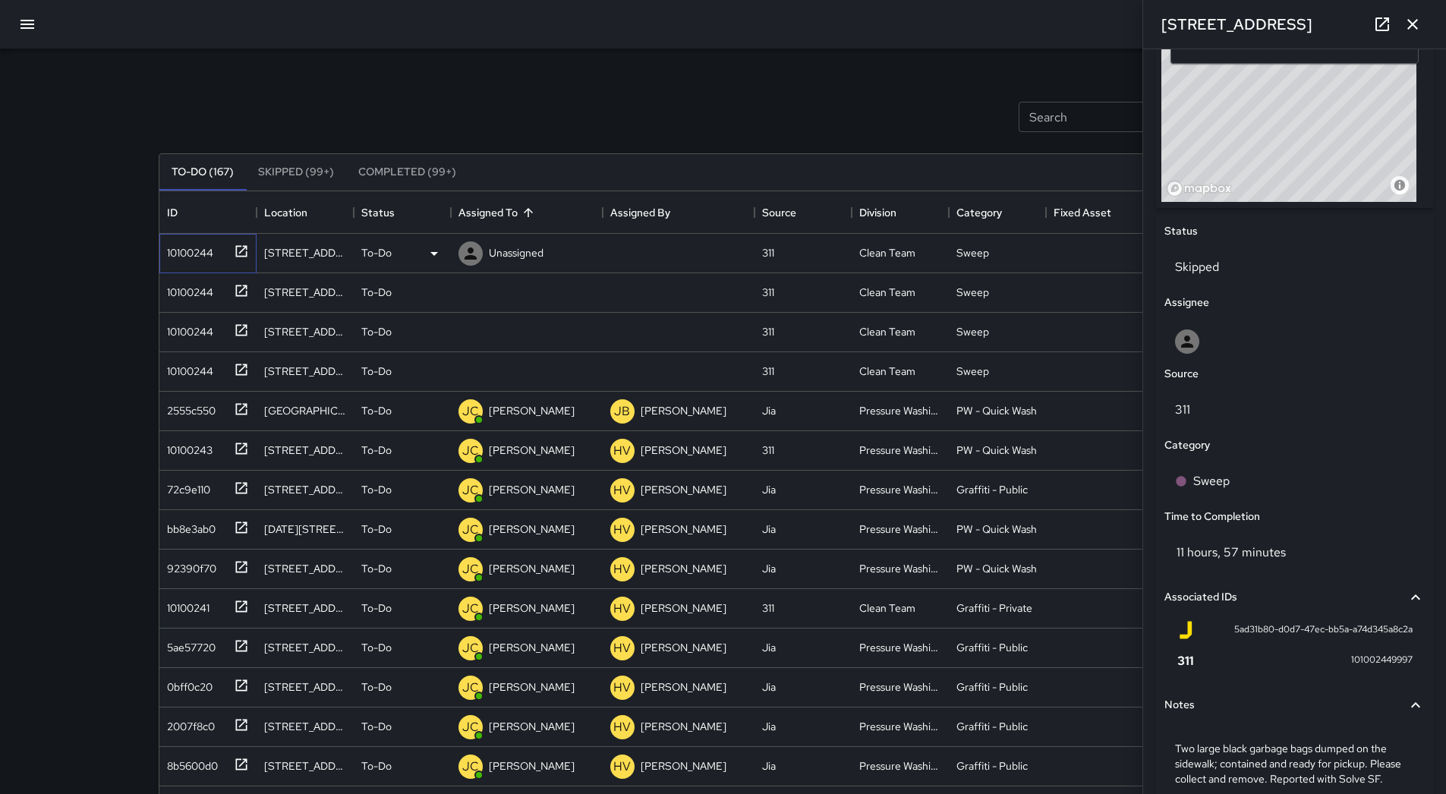
click at [183, 260] on div "10100244" at bounding box center [187, 249] width 52 height 21
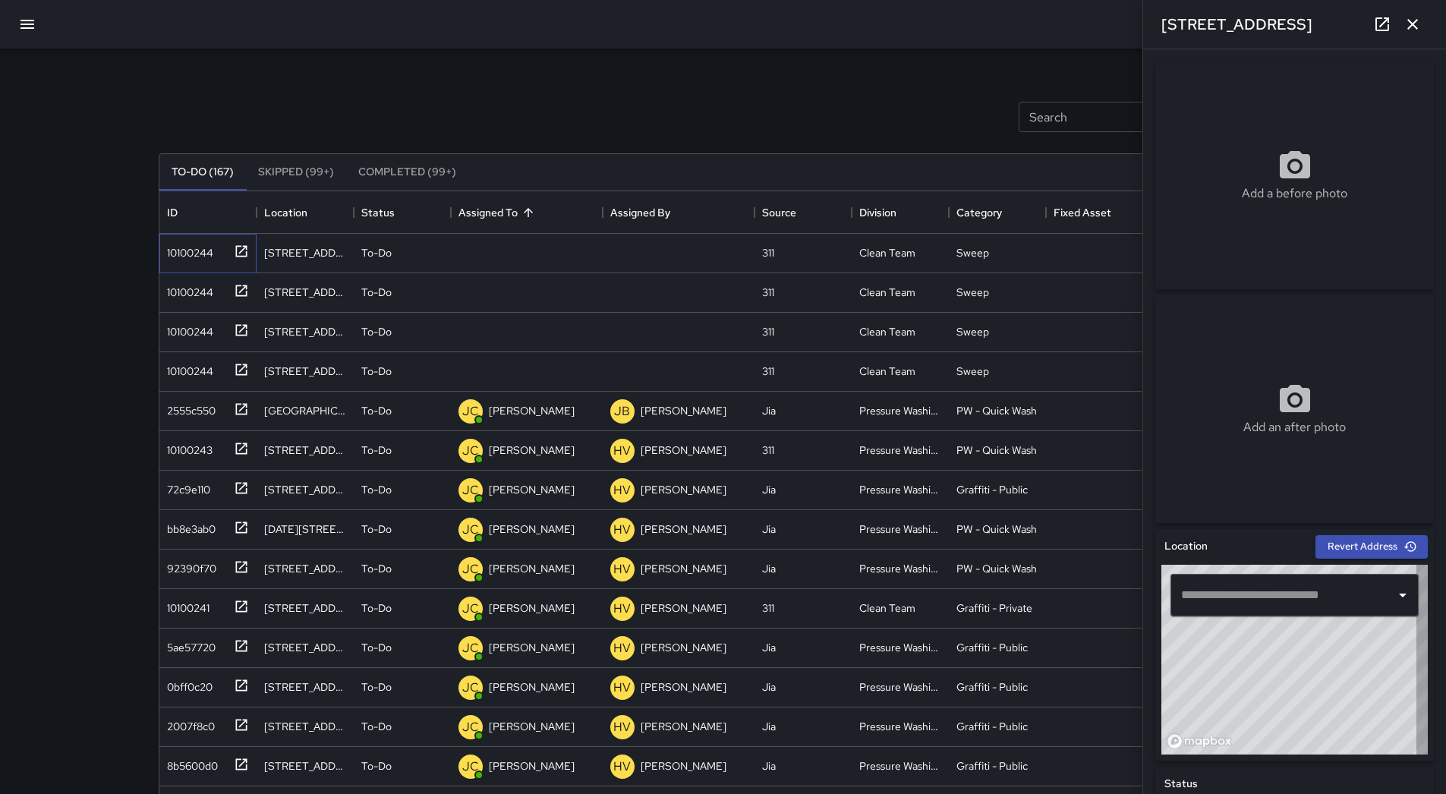
type input "**********"
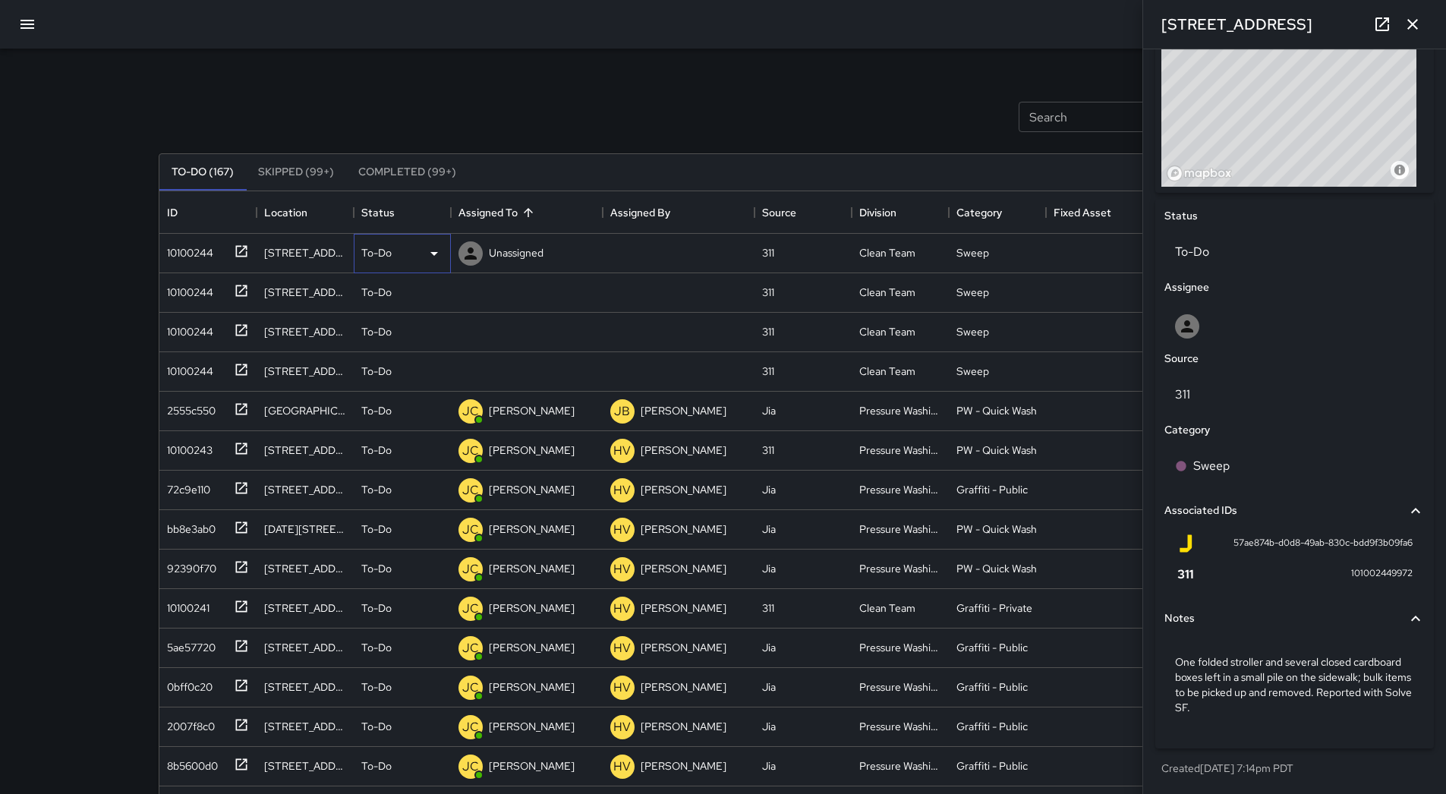
click at [435, 256] on icon at bounding box center [434, 253] width 18 height 18
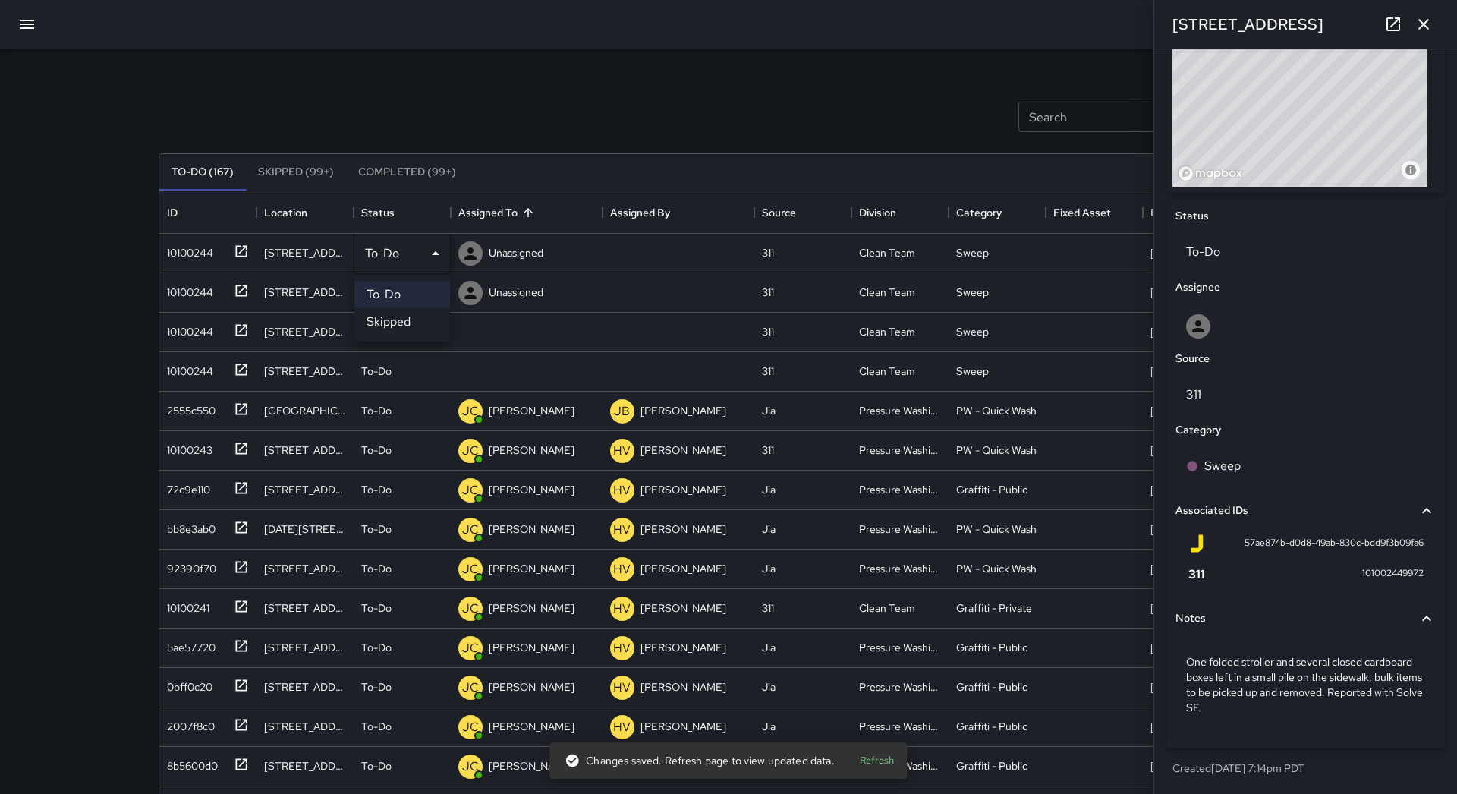
drag, startPoint x: 374, startPoint y: 316, endPoint x: 331, endPoint y: 304, distance: 44.9
click at [375, 316] on li "Skipped" at bounding box center [402, 321] width 96 height 27
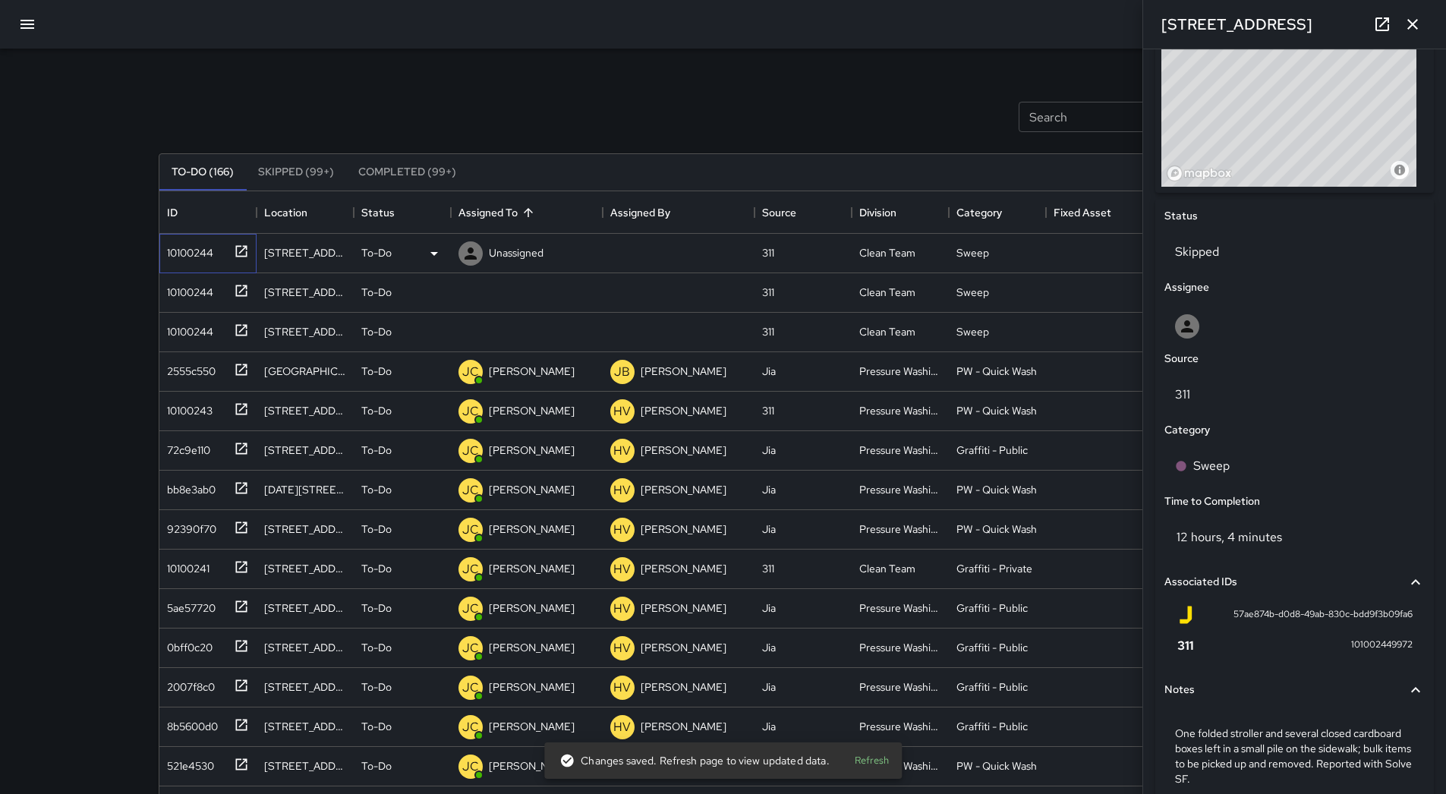
click at [187, 249] on div "10100244" at bounding box center [187, 249] width 52 height 21
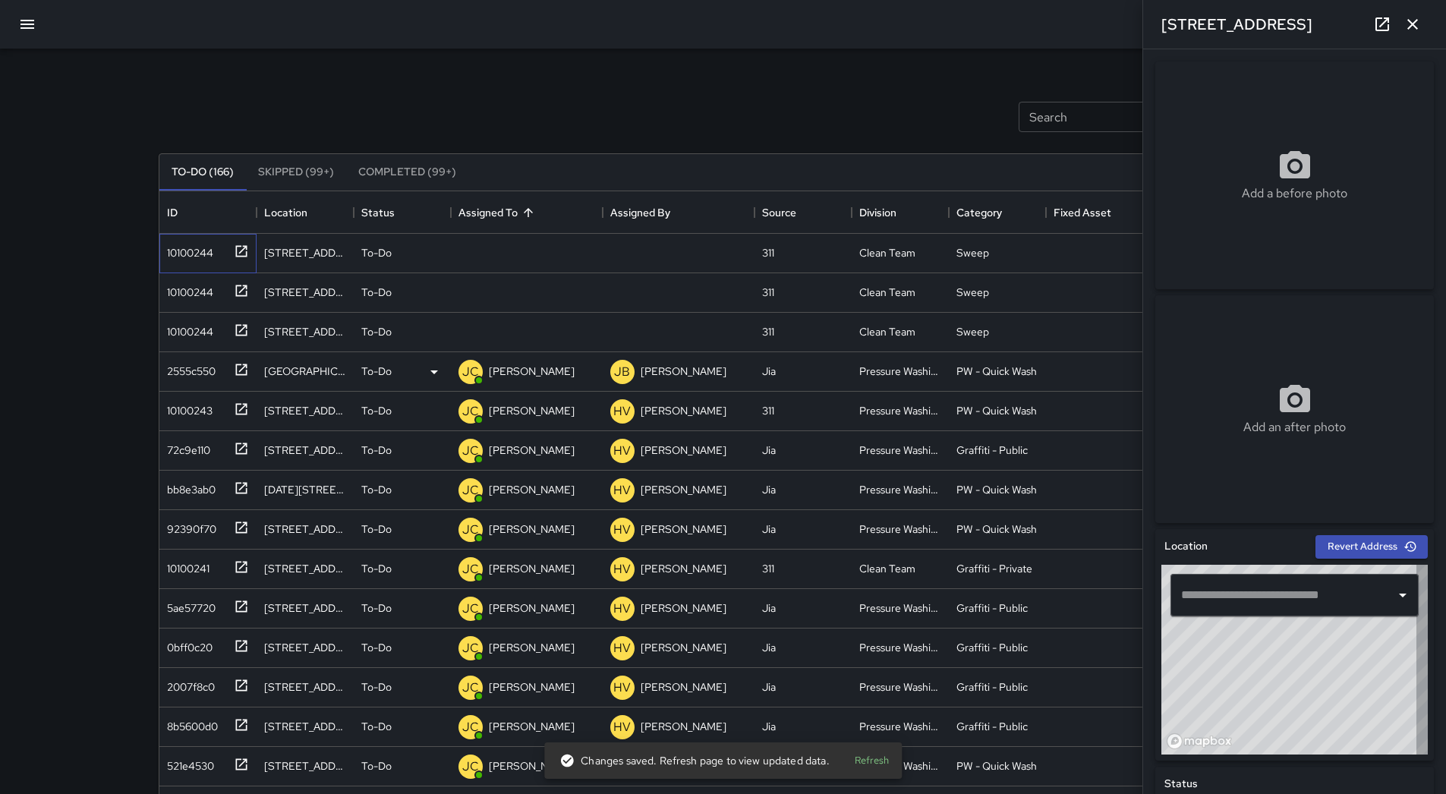
type input "**********"
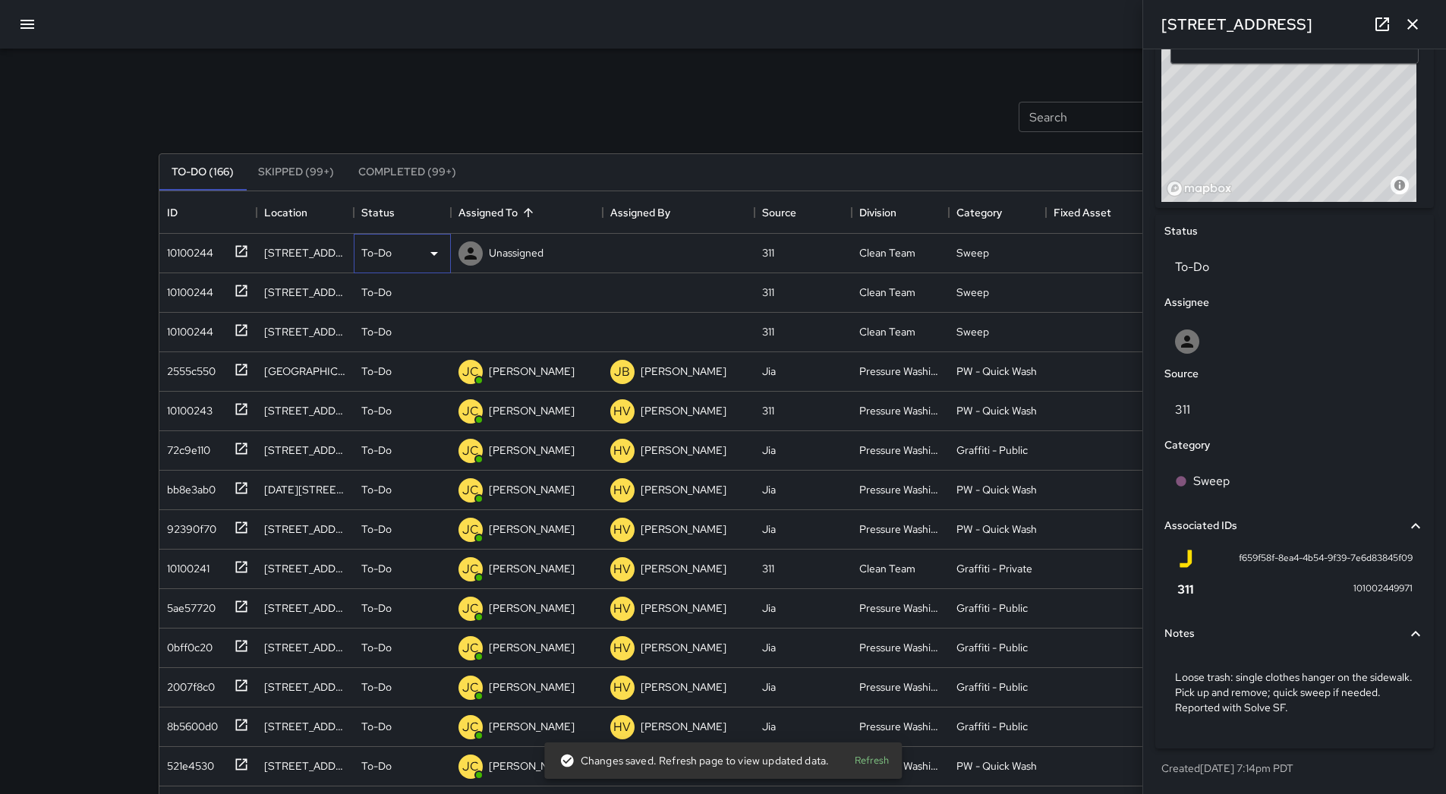
click at [417, 256] on div "To-Do" at bounding box center [402, 253] width 82 height 18
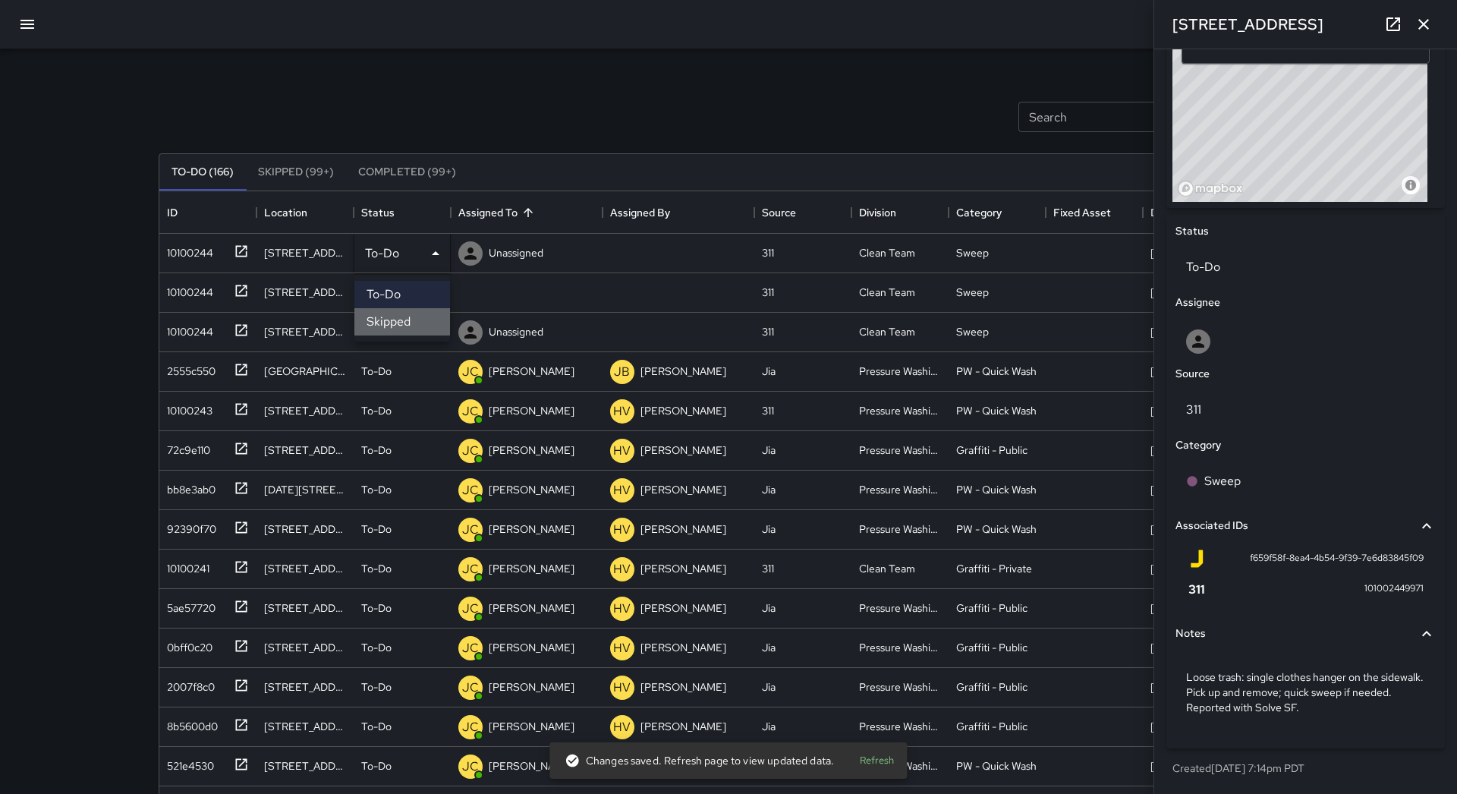
drag, startPoint x: 411, startPoint y: 334, endPoint x: 405, endPoint y: 328, distance: 8.1
click at [409, 334] on li "Skipped" at bounding box center [402, 321] width 96 height 27
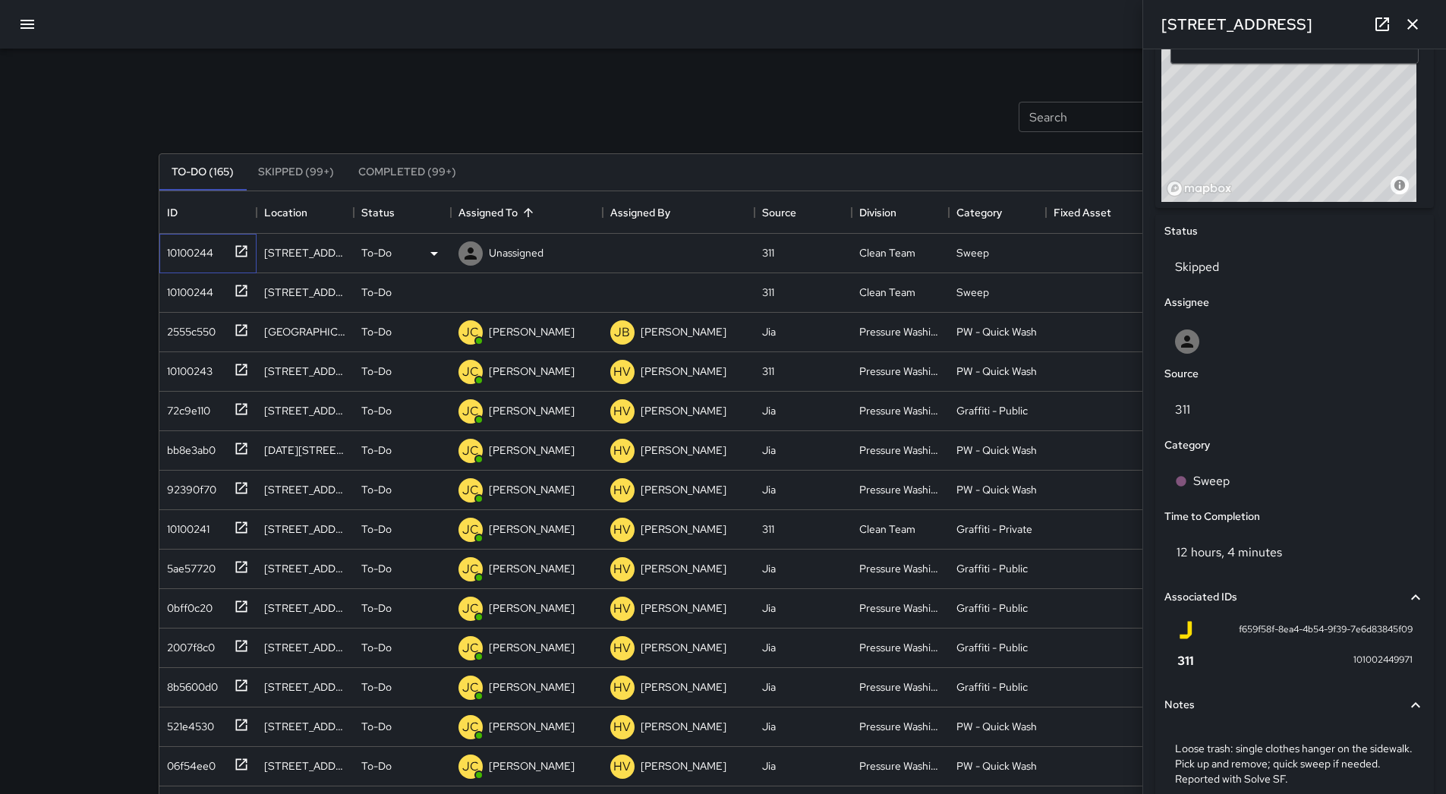
click at [193, 256] on div "10100244" at bounding box center [187, 249] width 52 height 21
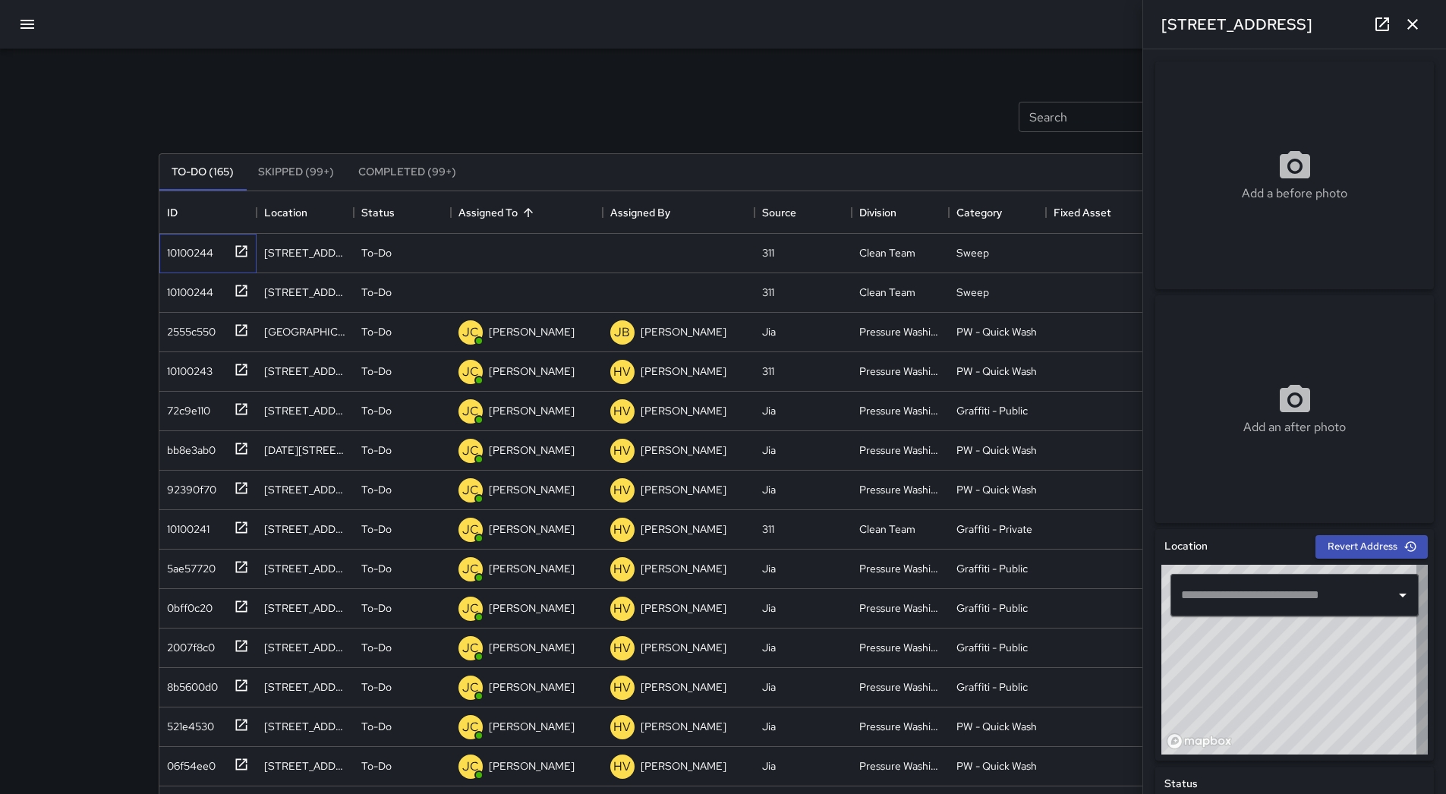
type input "**********"
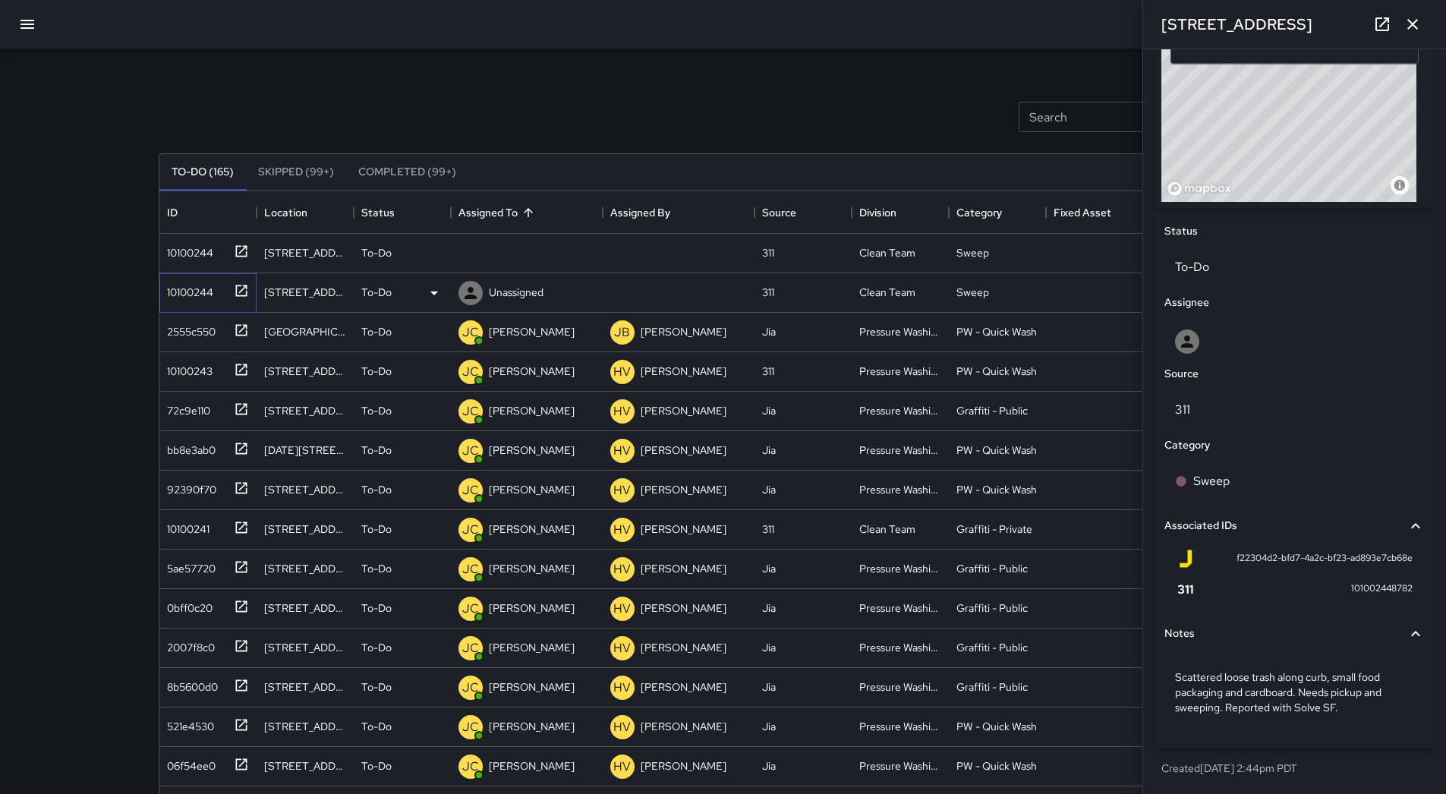
click at [199, 287] on div "10100244" at bounding box center [187, 289] width 52 height 21
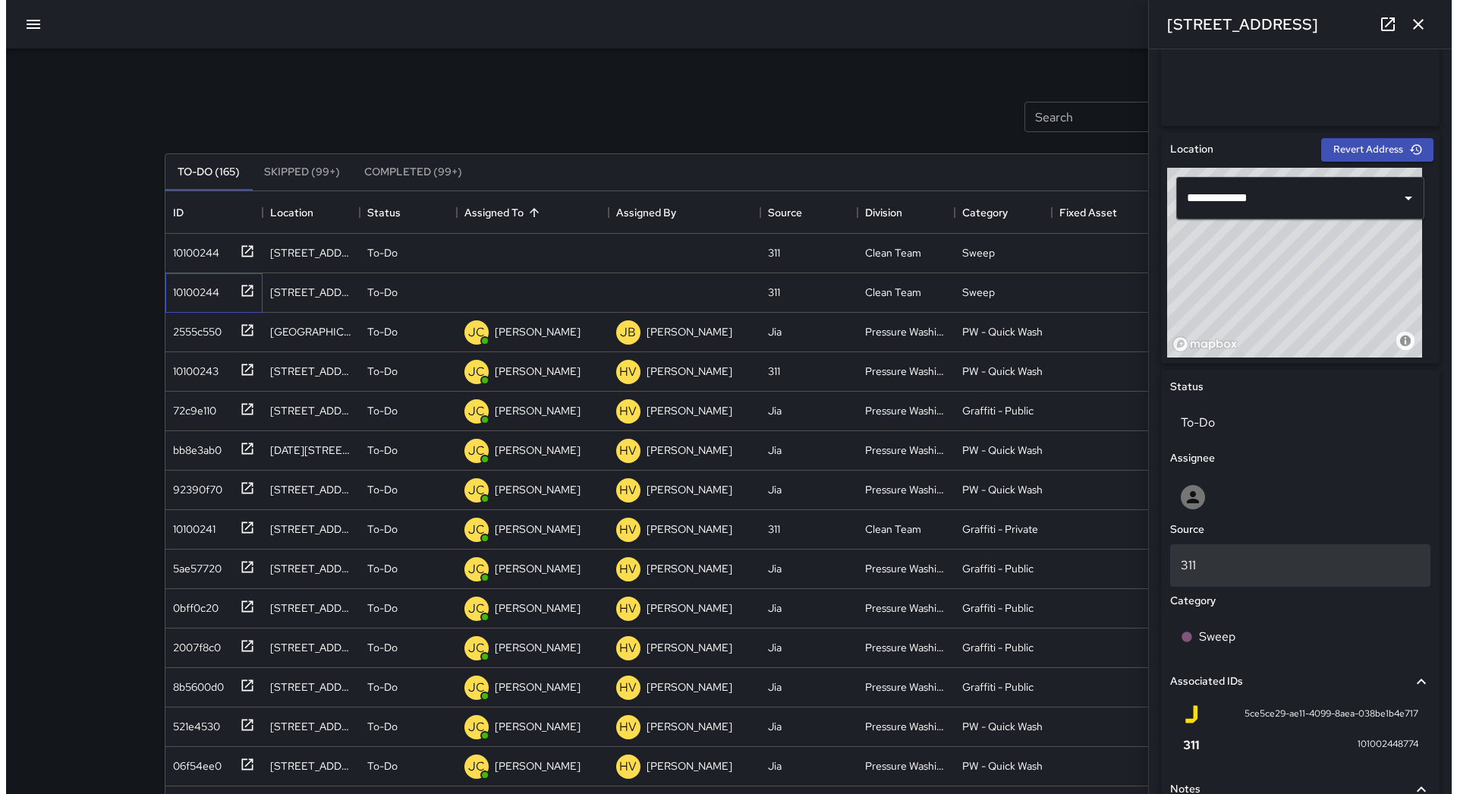
scroll to position [568, 0]
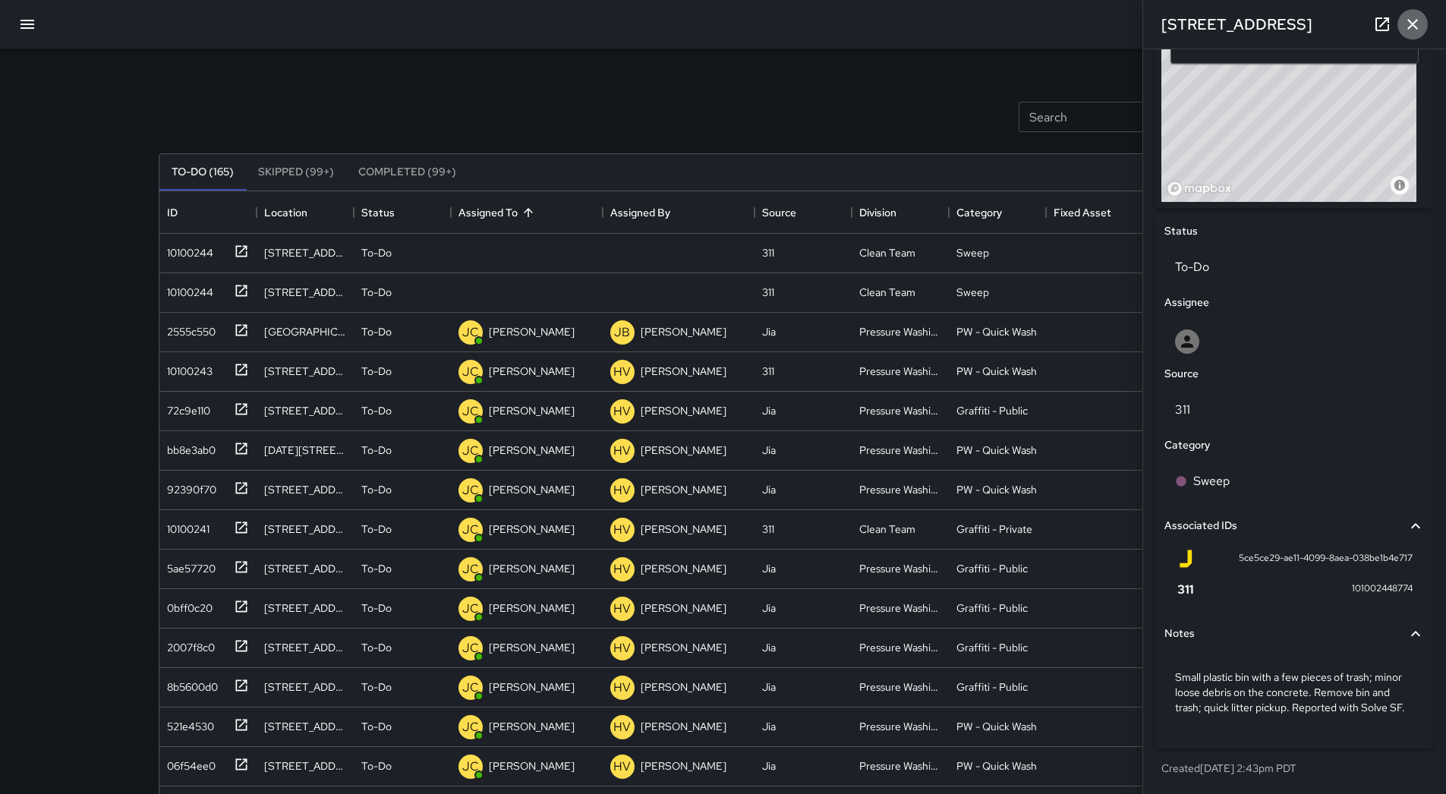
click at [1416, 18] on icon "button" at bounding box center [1412, 24] width 18 height 18
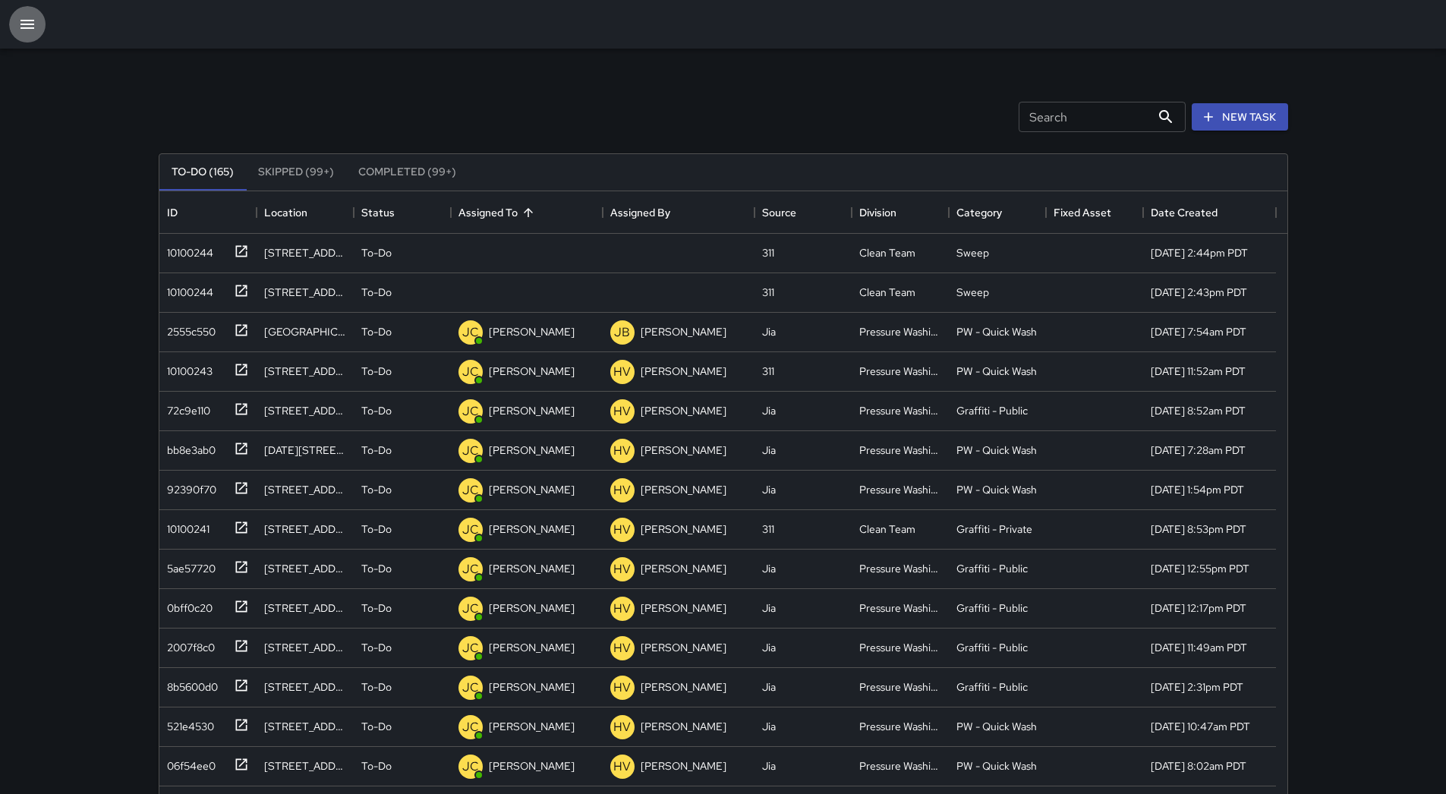
click at [22, 27] on icon "button" at bounding box center [27, 24] width 18 height 18
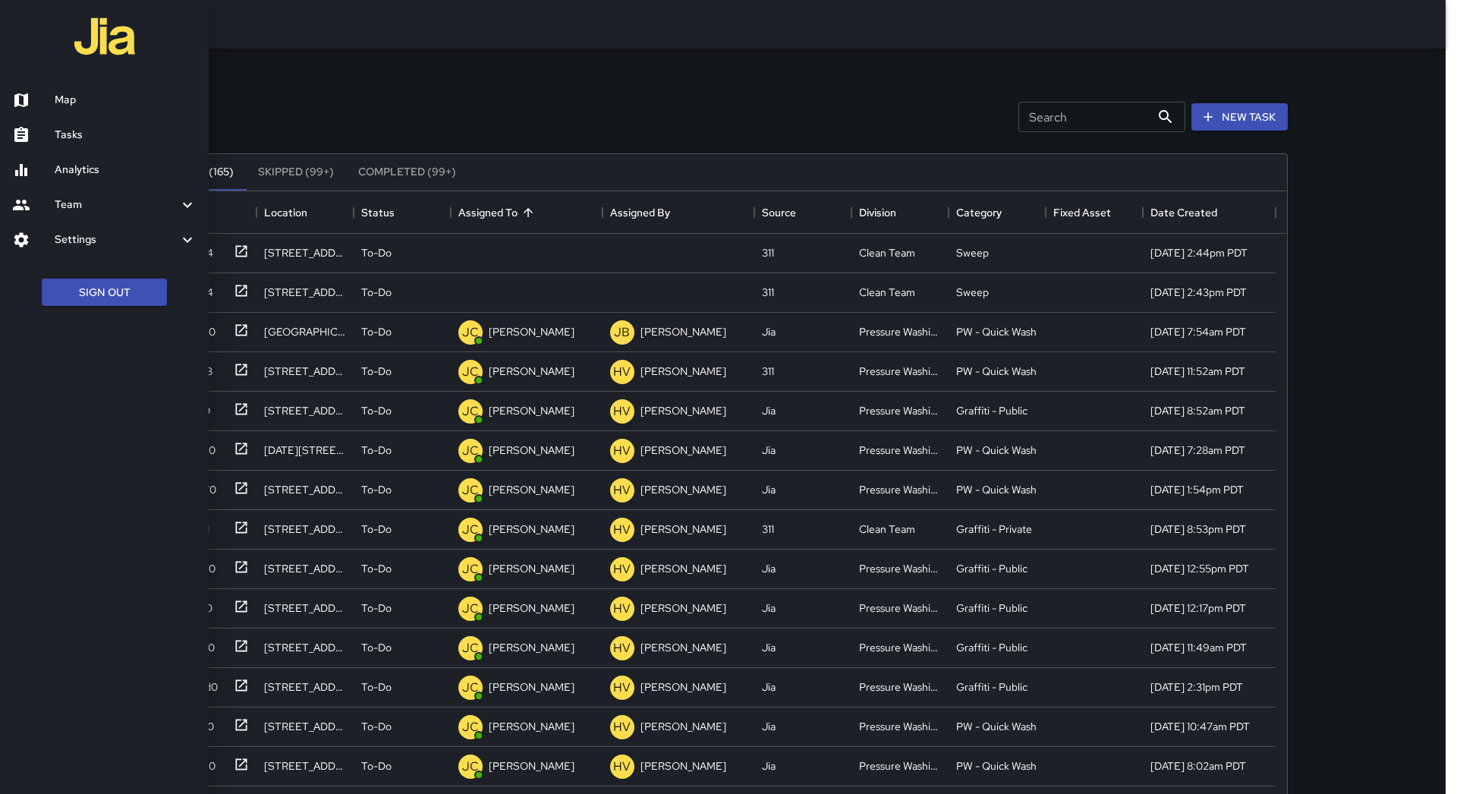
click at [66, 108] on h6 "Map" at bounding box center [126, 100] width 142 height 17
